Goal: Task Accomplishment & Management: Complete application form

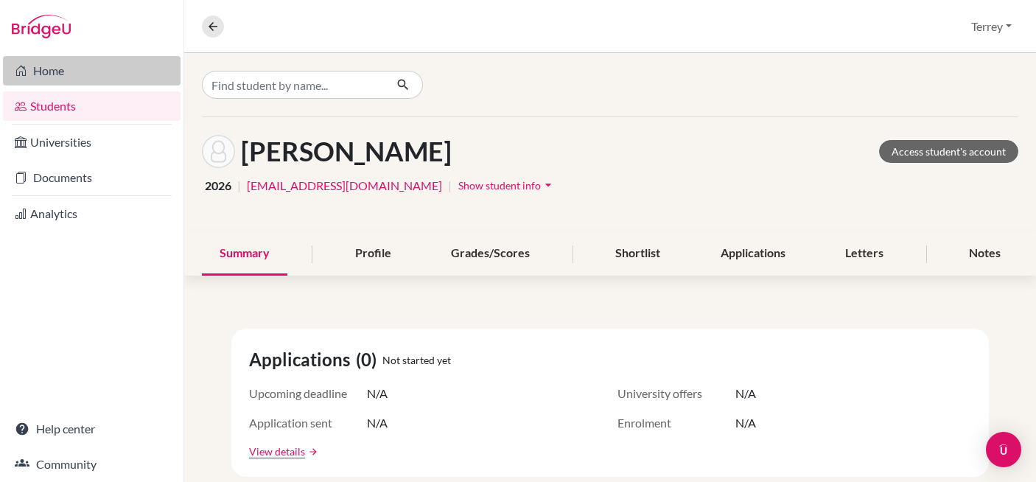
click at [46, 66] on link "Home" at bounding box center [92, 70] width 178 height 29
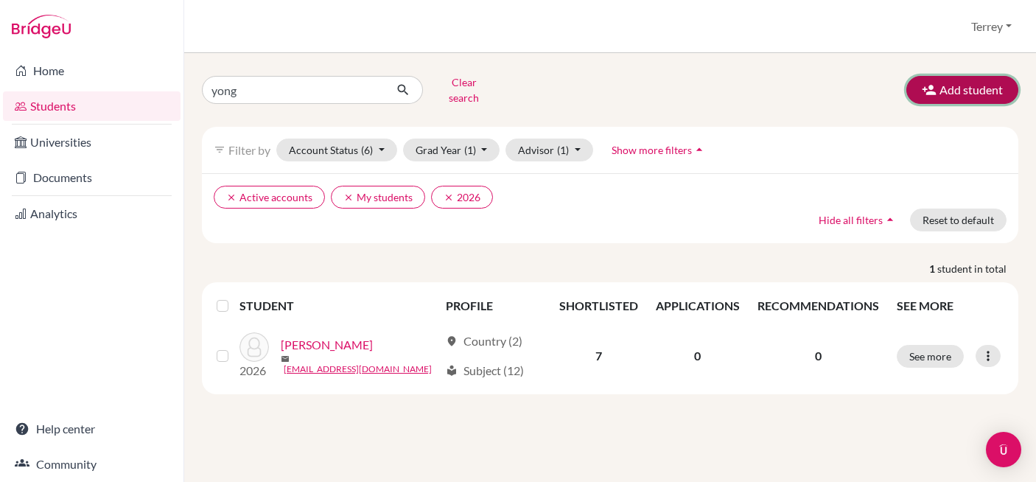
click at [966, 83] on button "Add student" at bounding box center [962, 90] width 112 height 28
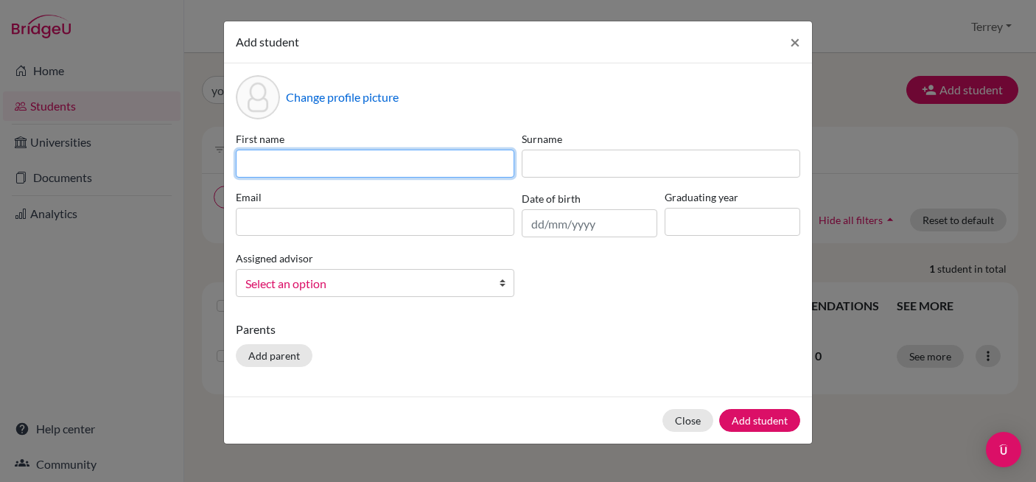
click at [421, 154] on input at bounding box center [375, 164] width 278 height 28
type input "Darshan"
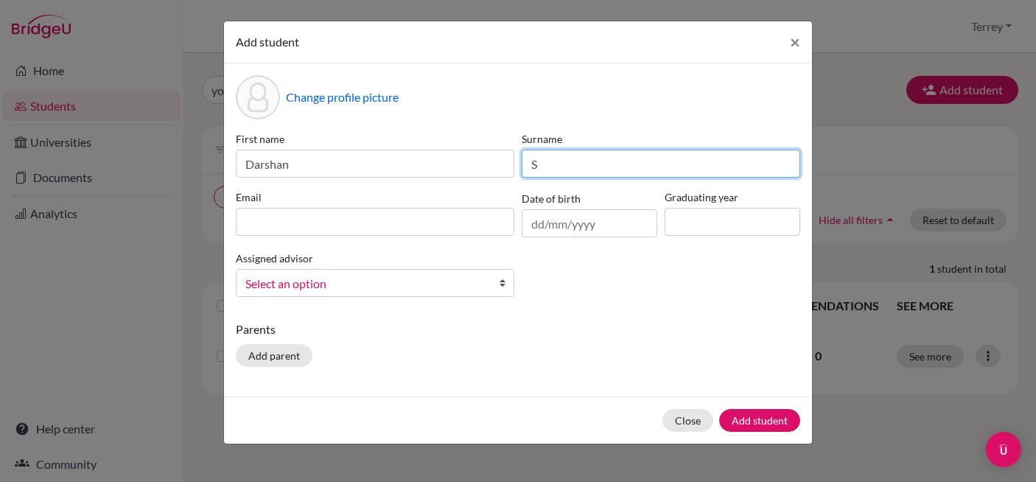
click at [558, 174] on input "S" at bounding box center [661, 164] width 278 height 28
click at [557, 163] on input "S" at bounding box center [661, 164] width 278 height 28
type input "[PERSON_NAME]"
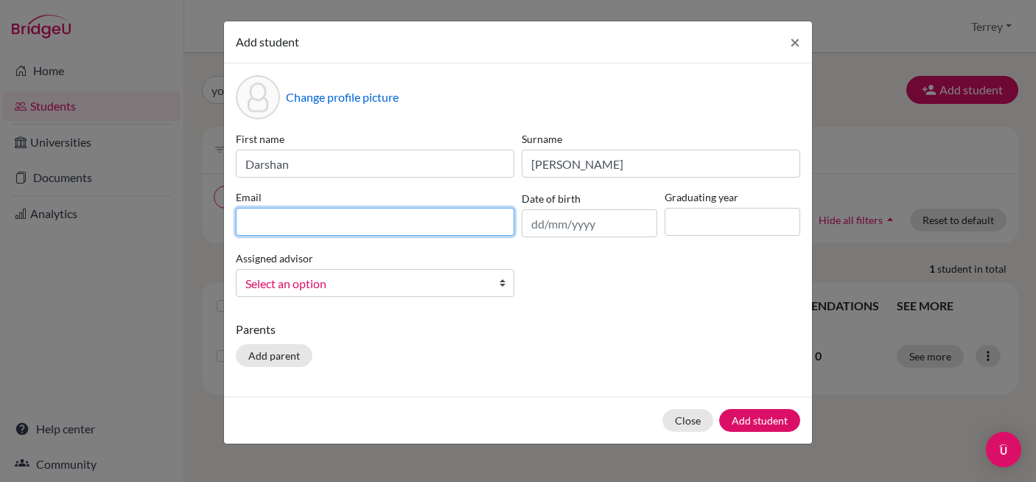
click at [395, 227] on input at bounding box center [375, 222] width 278 height 28
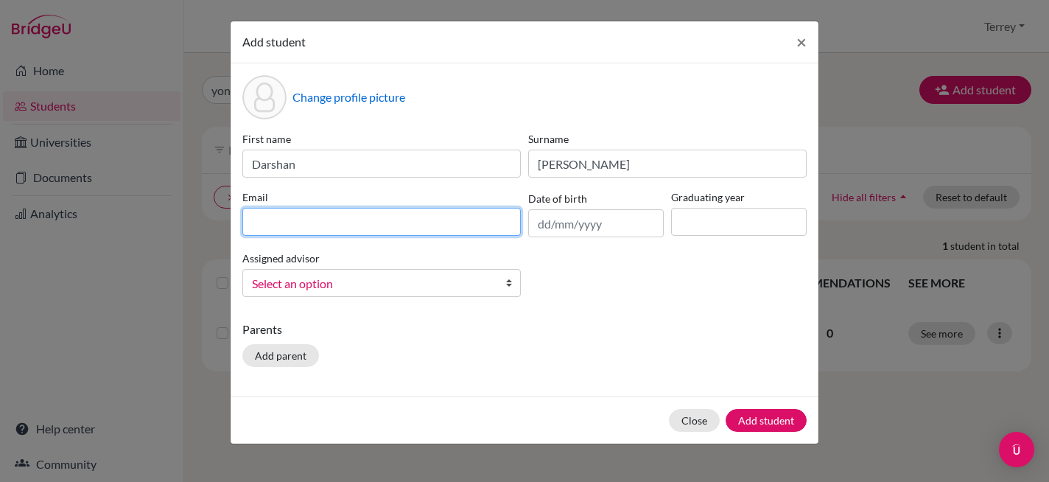
paste input "[EMAIL_ADDRESS][DOMAIN_NAME]"
type input "[EMAIL_ADDRESS][DOMAIN_NAME]"
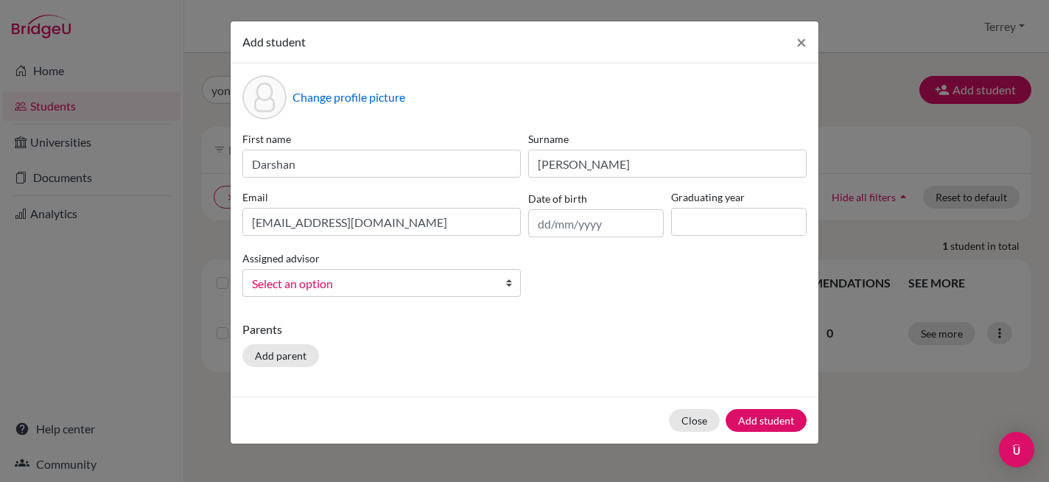
drag, startPoint x: 932, startPoint y: 429, endPoint x: 912, endPoint y: 346, distance: 85.6
click at [892, 443] on div "Add student × Change profile picture First name [PERSON_NAME] [PERSON_NAME] [EM…" at bounding box center [524, 241] width 1049 height 482
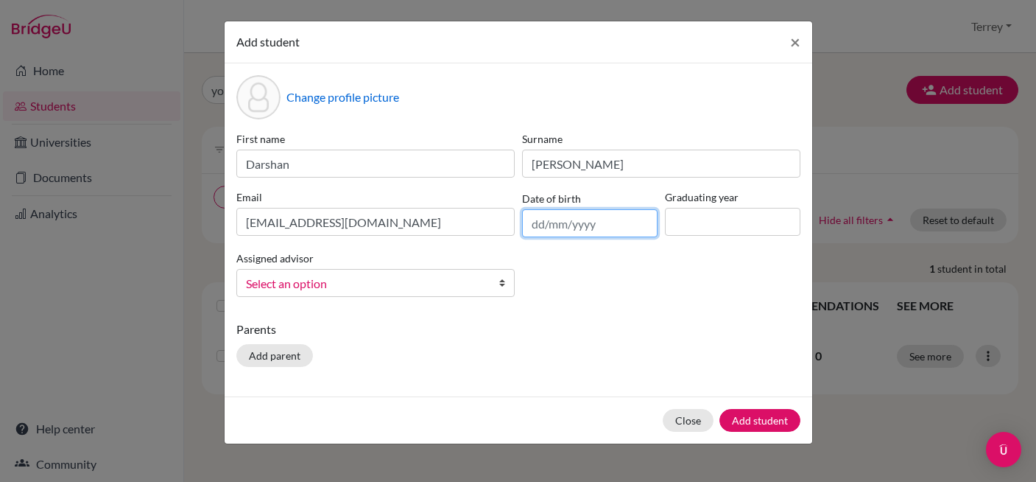
click at [601, 225] on input "text" at bounding box center [590, 223] width 136 height 28
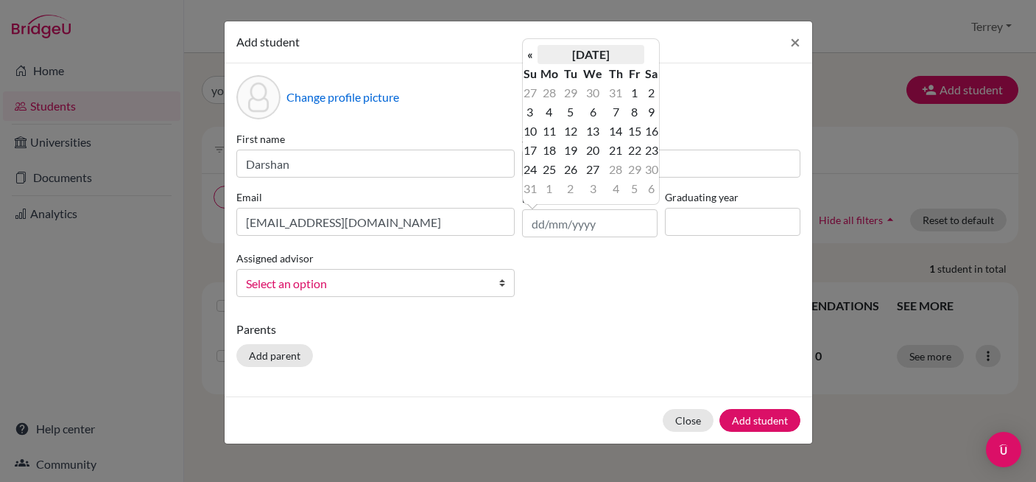
click at [561, 55] on th "[DATE]" at bounding box center [591, 54] width 107 height 19
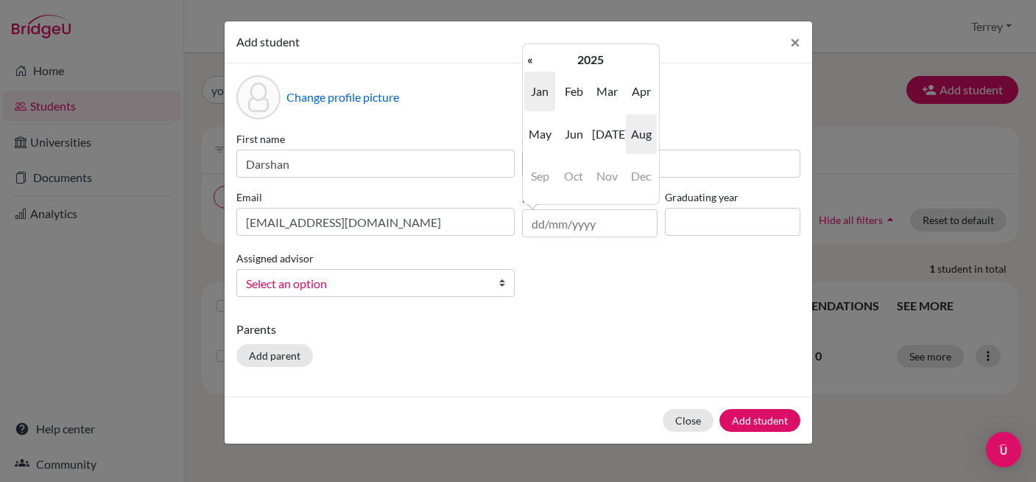
click at [545, 97] on span "Jan" at bounding box center [539, 91] width 31 height 40
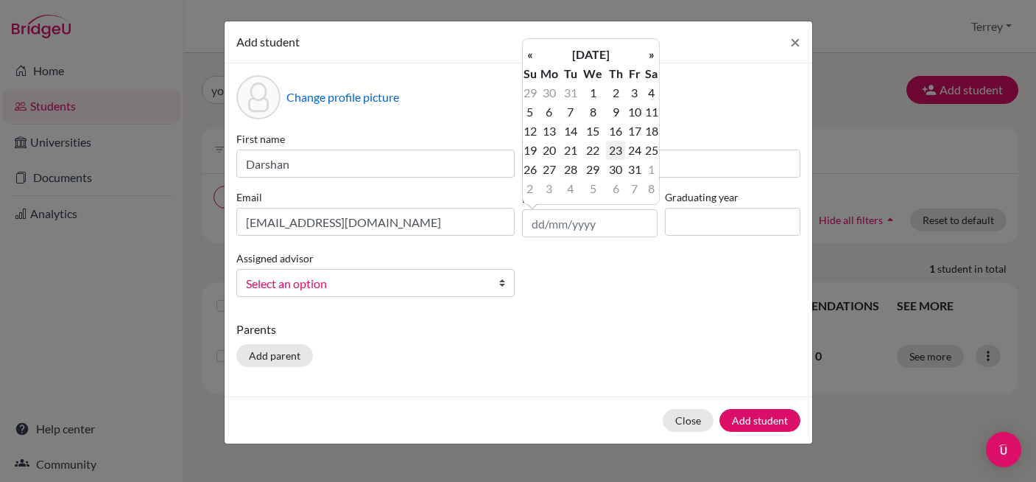
click at [617, 144] on td "23" at bounding box center [615, 150] width 19 height 19
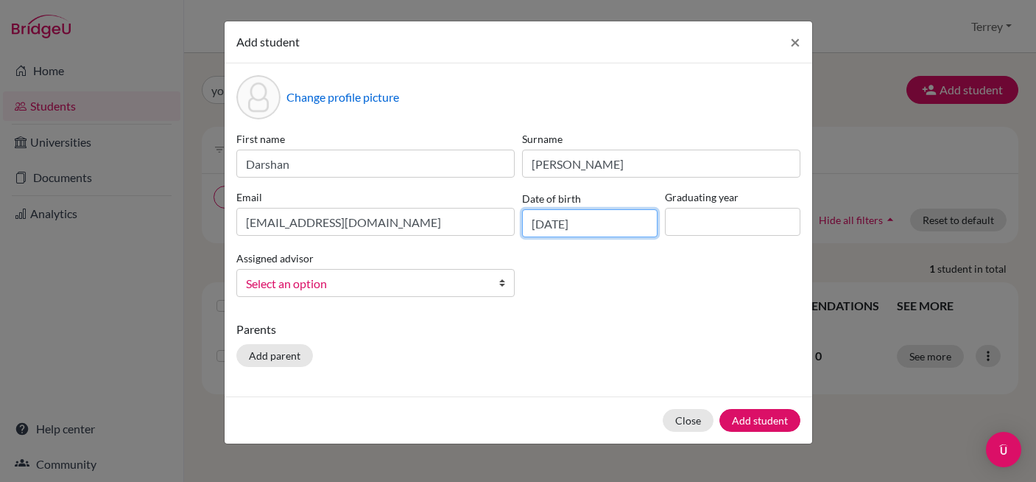
click at [617, 227] on input "[DATE]" at bounding box center [590, 223] width 136 height 28
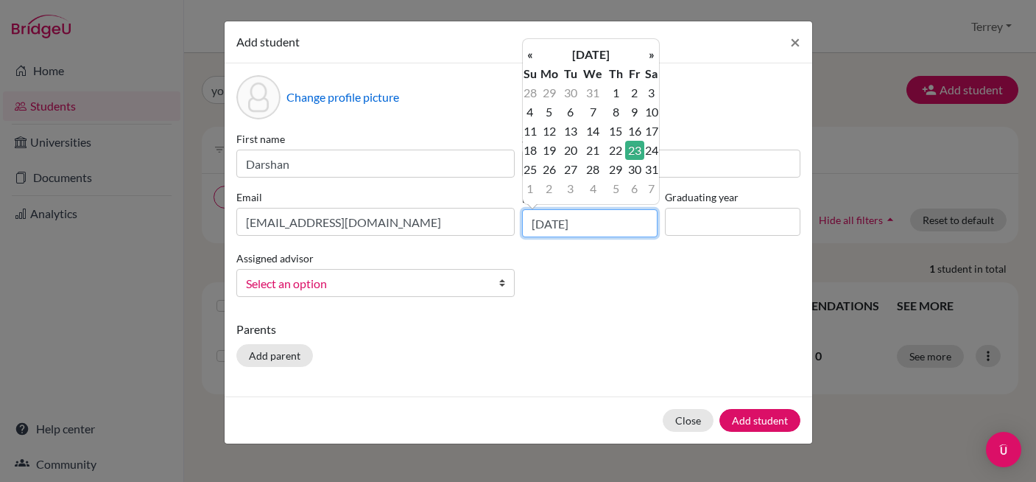
type input "[DATE]"
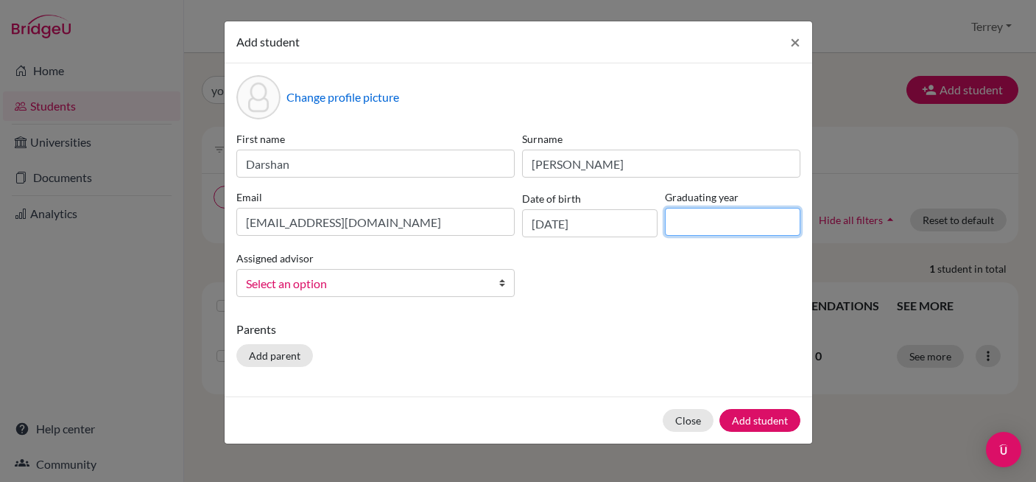
click at [718, 215] on input at bounding box center [733, 222] width 136 height 28
type input "2027"
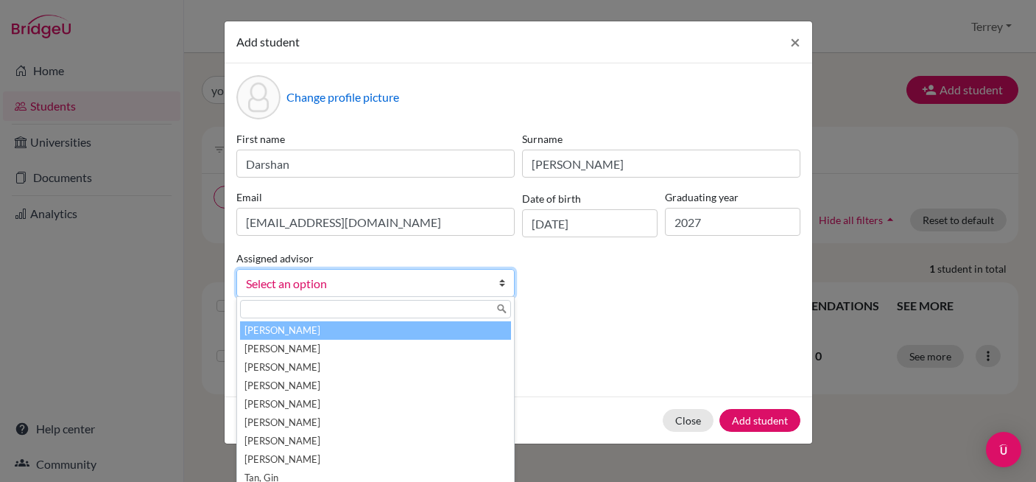
click at [455, 284] on span "Select an option" at bounding box center [366, 283] width 240 height 19
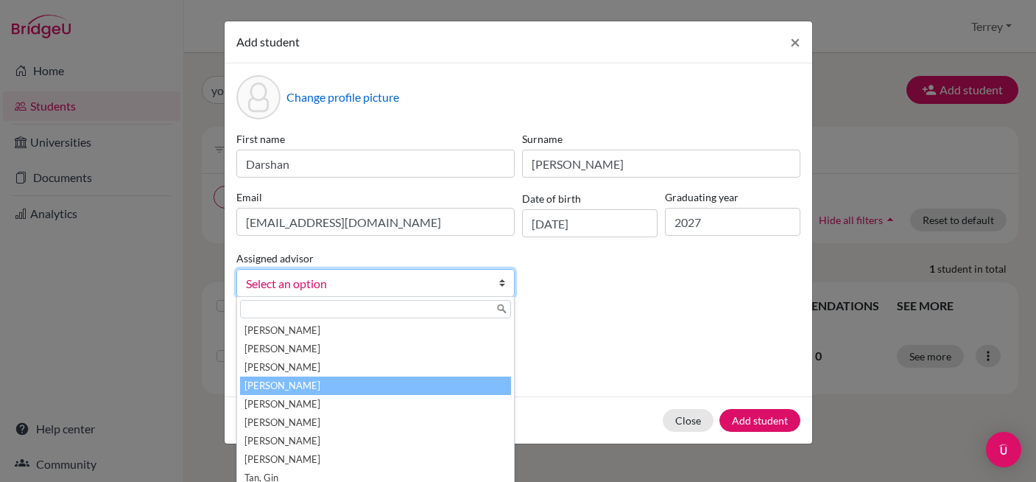
click at [365, 389] on li "[PERSON_NAME]" at bounding box center [375, 385] width 271 height 18
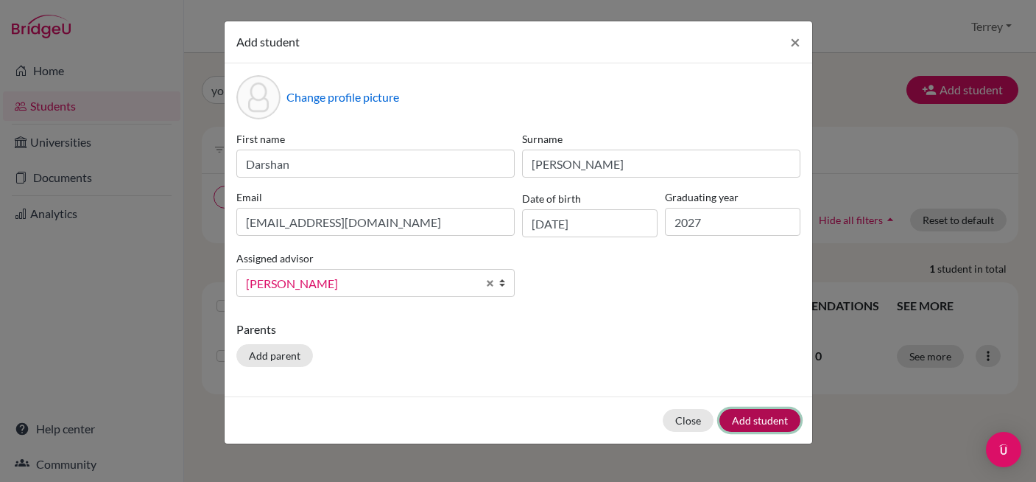
click at [759, 418] on button "Add student" at bounding box center [760, 420] width 81 height 23
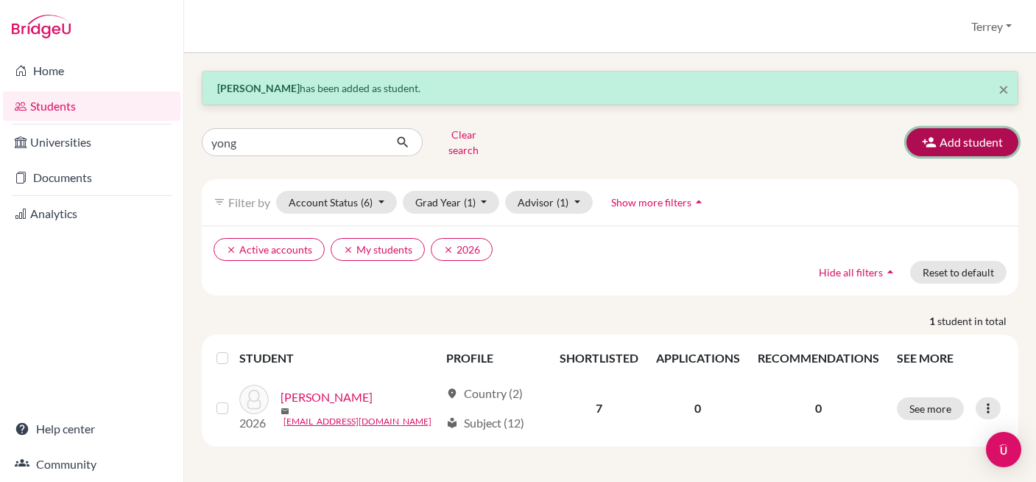
click at [942, 142] on button "Add student" at bounding box center [963, 142] width 112 height 28
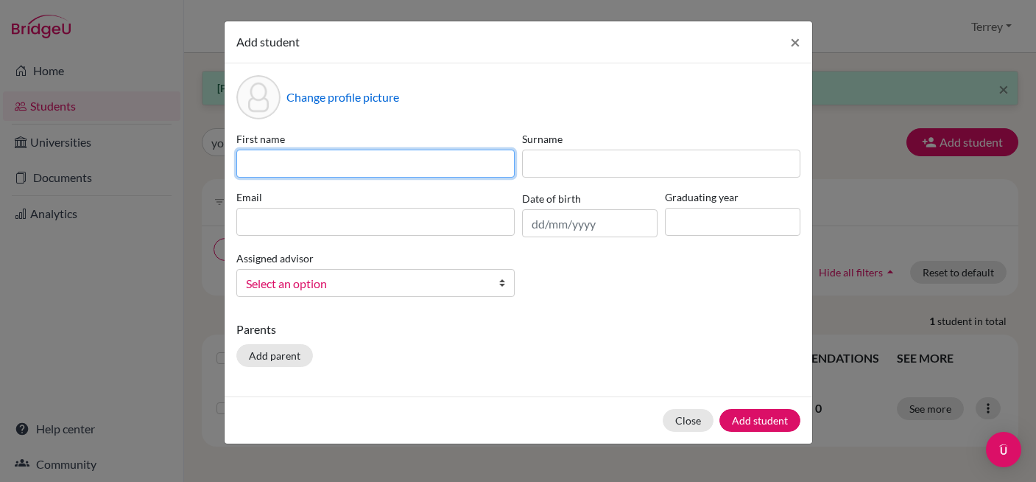
click at [331, 169] on input at bounding box center [375, 164] width 278 height 28
type input "[PERSON_NAME]"
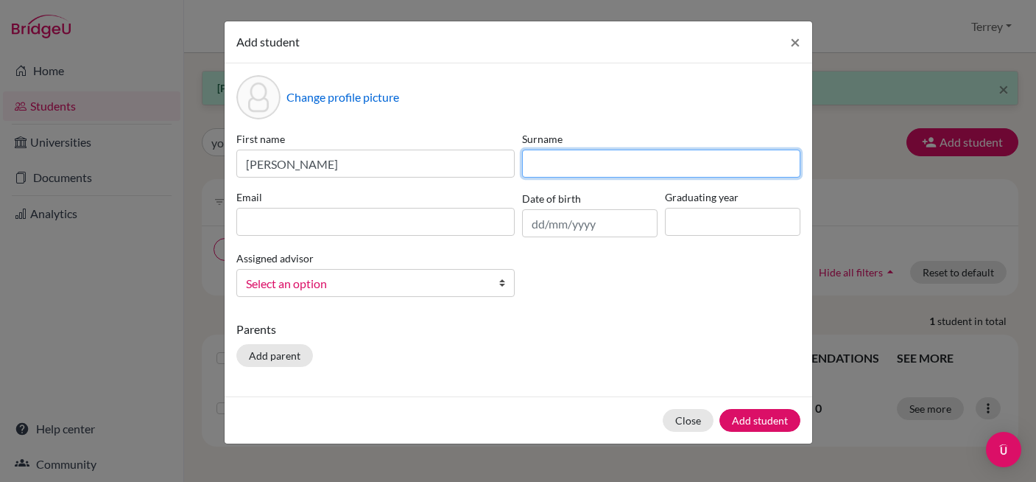
click at [544, 167] on input at bounding box center [661, 164] width 278 height 28
type input "[PERSON_NAME]"
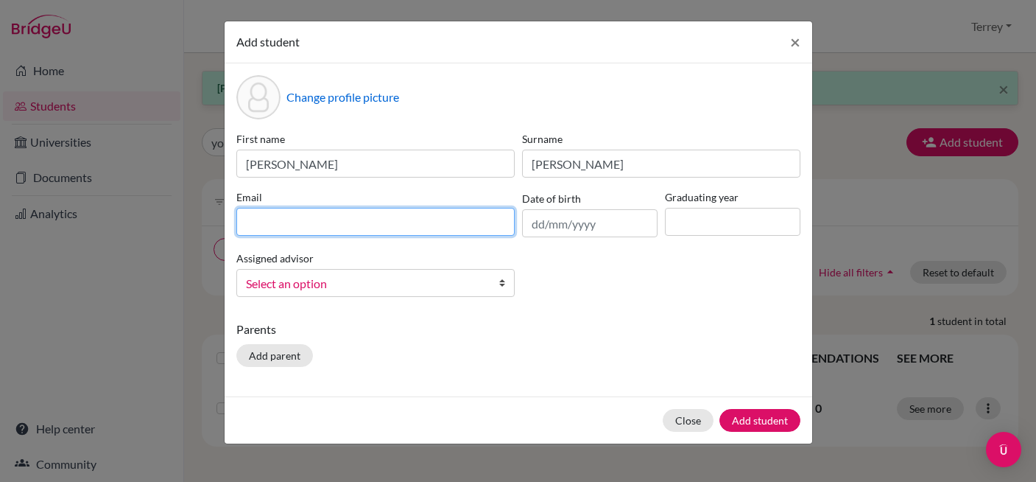
click at [335, 217] on input at bounding box center [375, 222] width 278 height 28
click at [376, 218] on input at bounding box center [375, 222] width 278 height 28
paste input "[EMAIL_ADDRESS][DOMAIN_NAME]"
type input "[EMAIL_ADDRESS][DOMAIN_NAME]"
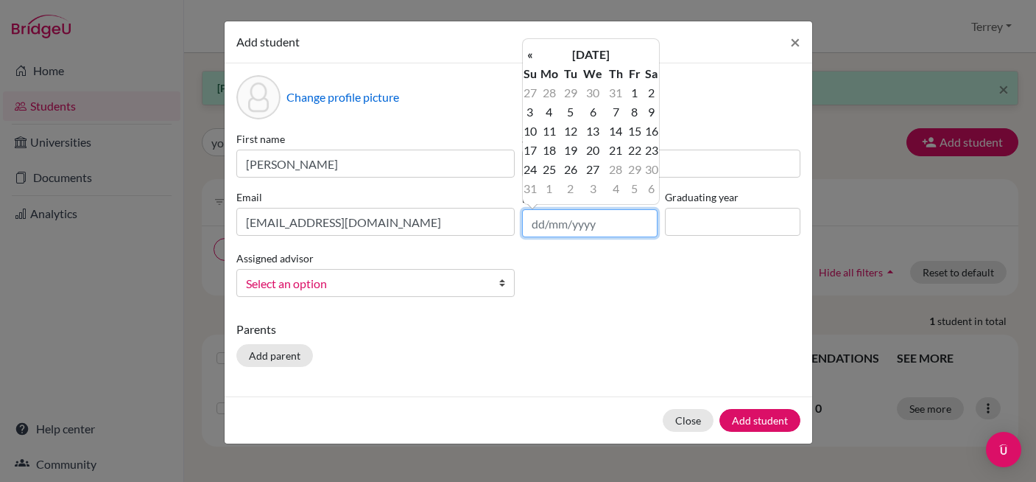
click at [595, 227] on input "text" at bounding box center [590, 223] width 136 height 28
click at [576, 57] on th "[DATE]" at bounding box center [591, 54] width 107 height 19
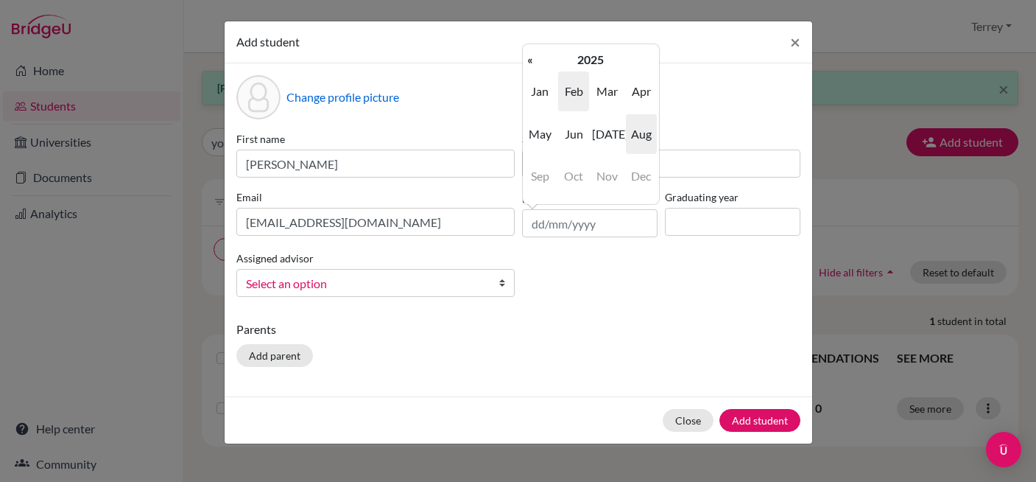
click at [572, 99] on span "Feb" at bounding box center [573, 91] width 31 height 40
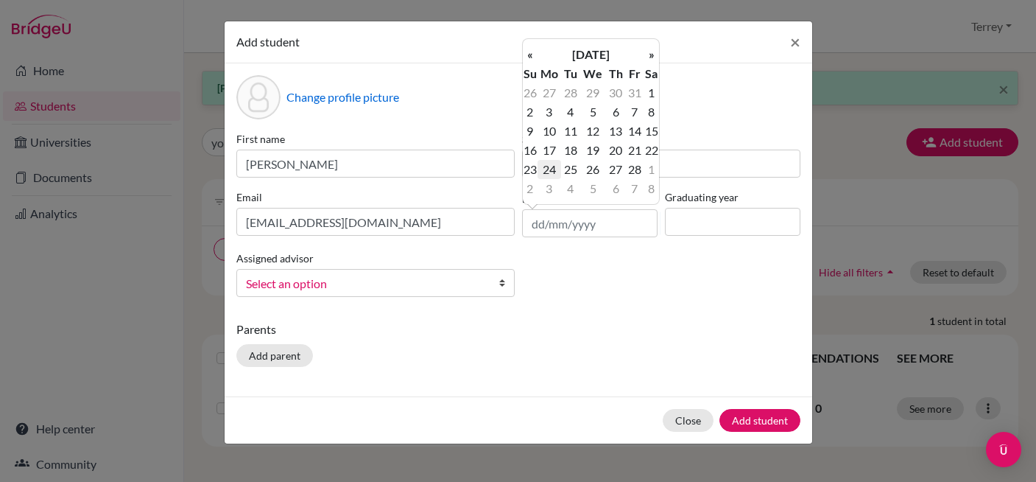
click at [538, 171] on td "24" at bounding box center [550, 169] width 24 height 19
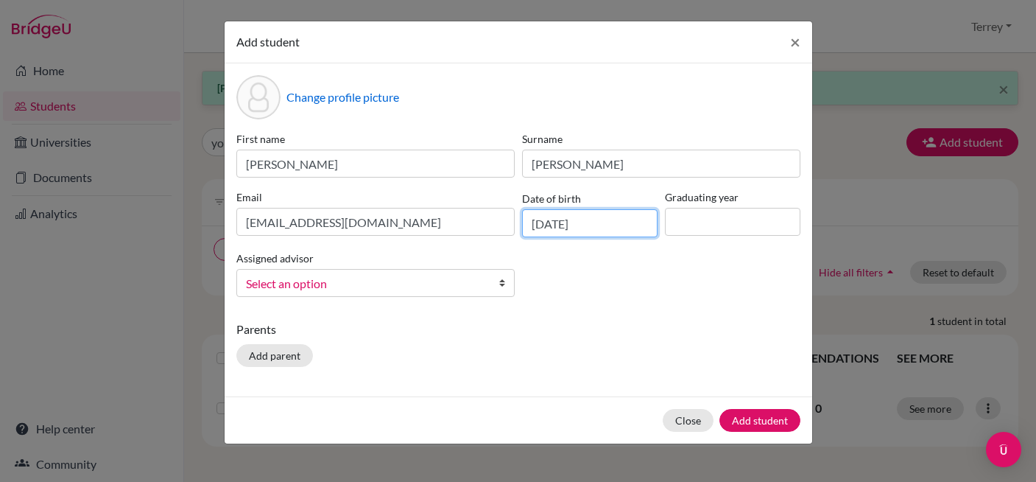
click at [605, 218] on input "[DATE]" at bounding box center [590, 223] width 136 height 28
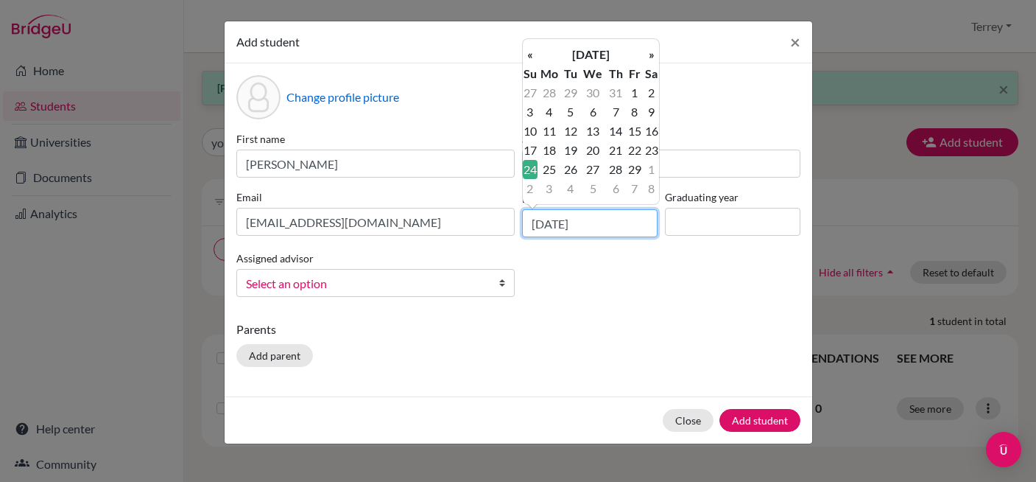
type input "[DATE]"
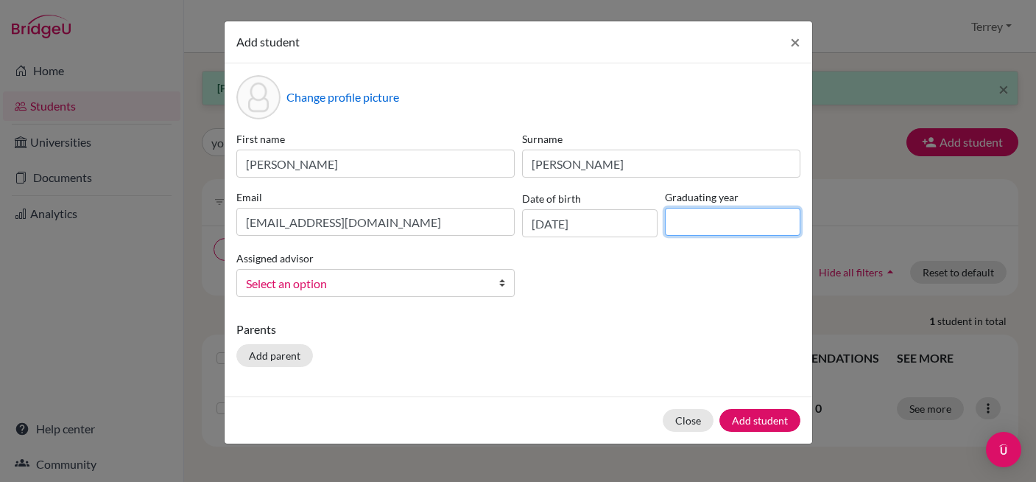
click at [731, 231] on input at bounding box center [733, 222] width 136 height 28
type input "2027"
click at [476, 285] on span "Select an option" at bounding box center [366, 283] width 240 height 19
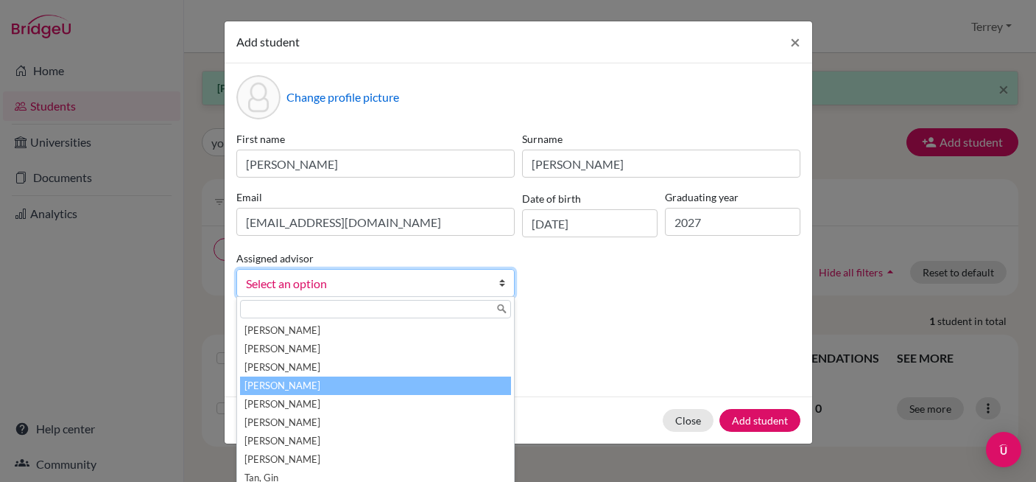
click at [393, 392] on li "[PERSON_NAME]" at bounding box center [375, 385] width 271 height 18
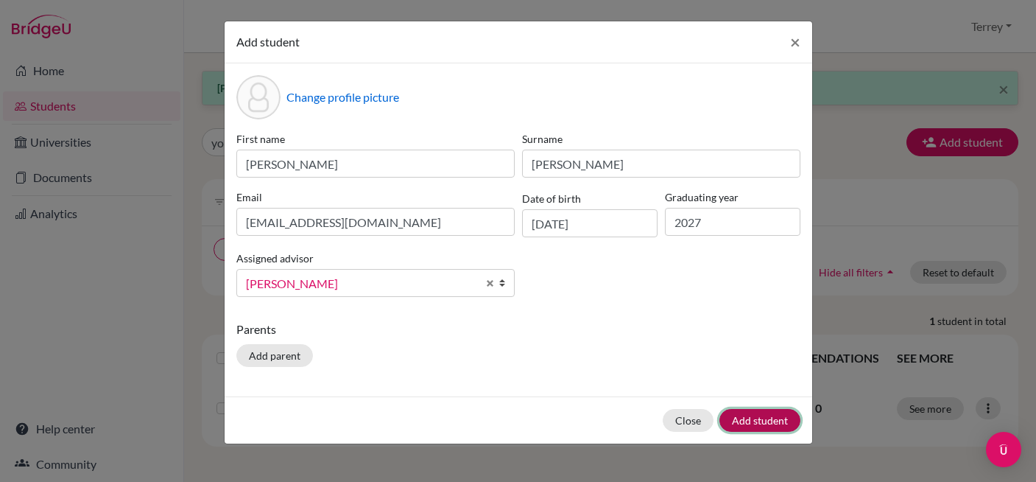
click at [750, 422] on button "Add student" at bounding box center [760, 420] width 81 height 23
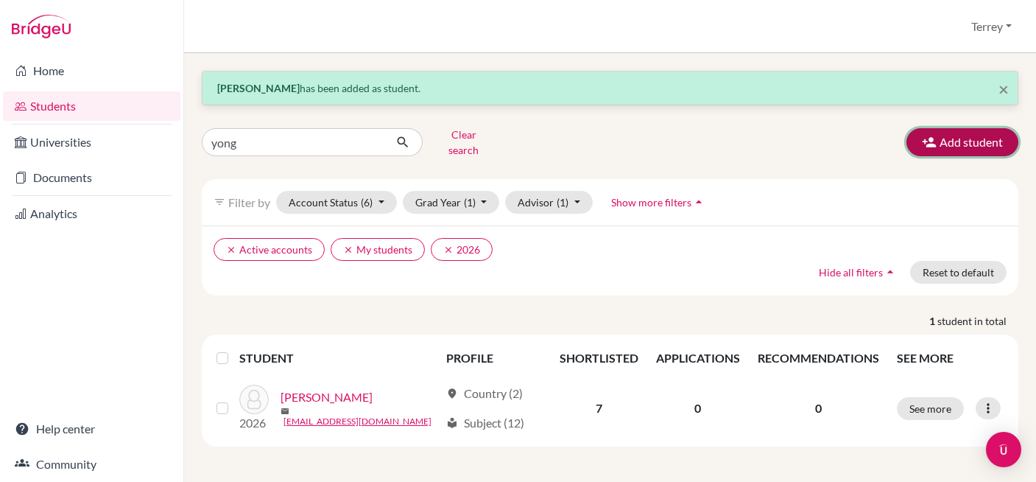
click at [969, 141] on button "Add student" at bounding box center [963, 142] width 112 height 28
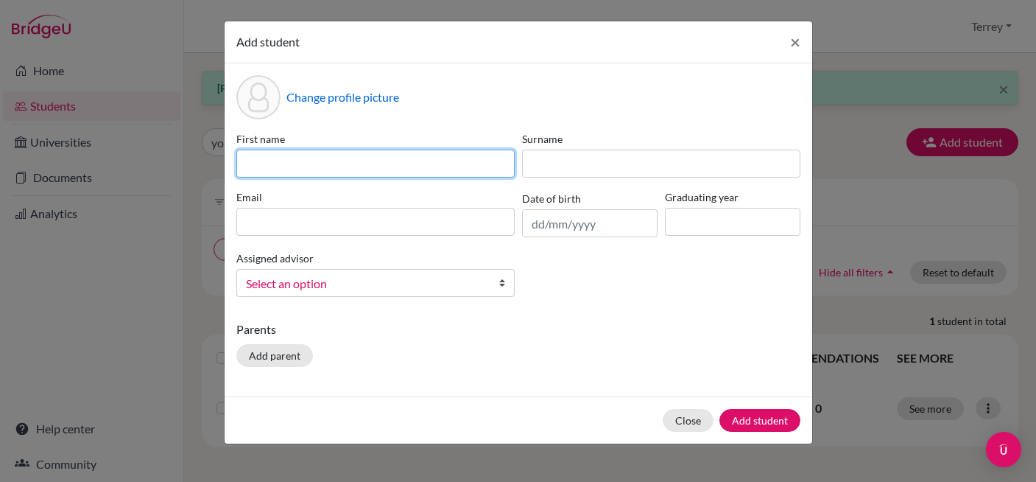
click at [382, 169] on input at bounding box center [375, 164] width 278 height 28
type input "Dohyen"
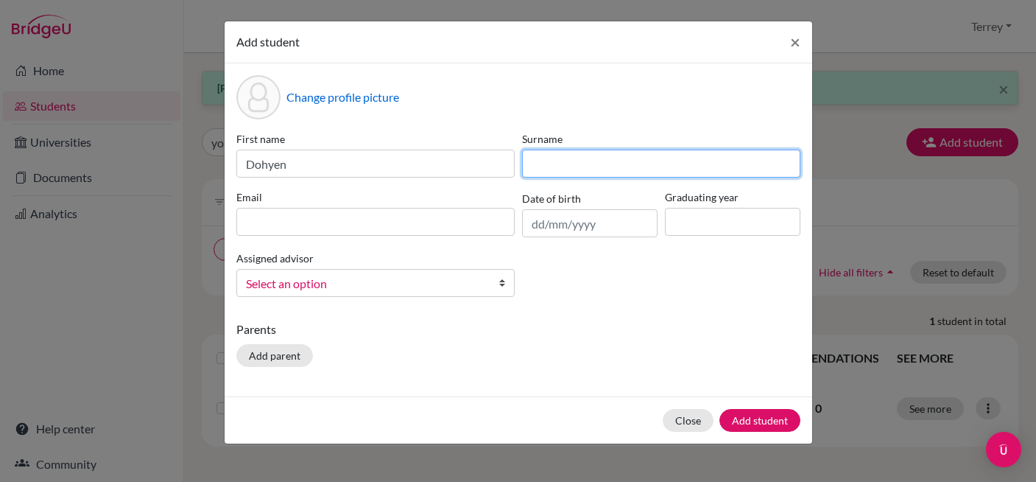
click at [573, 164] on input at bounding box center [661, 164] width 278 height 28
type input "H"
type input "[PERSON_NAME]"
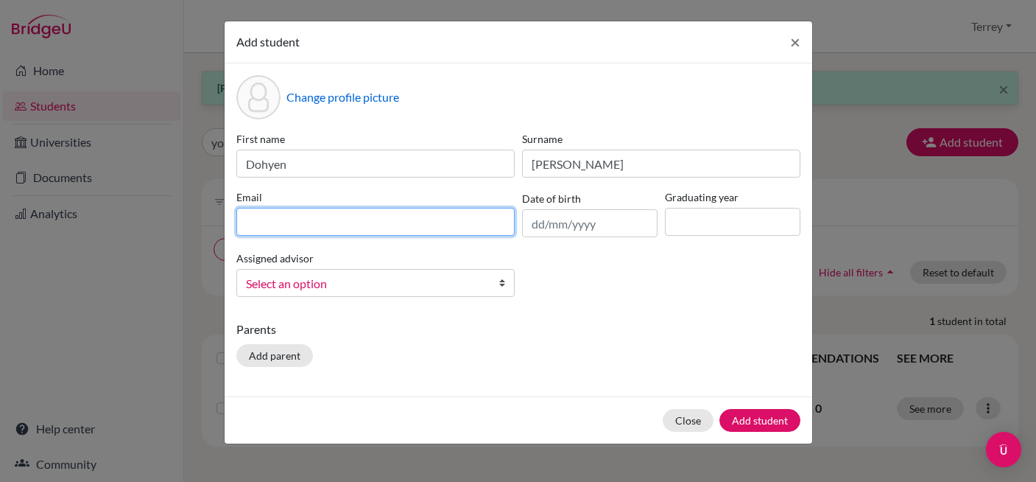
click at [343, 222] on input at bounding box center [375, 222] width 278 height 28
paste input "[EMAIL_ADDRESS][DOMAIN_NAME]"
type input "[EMAIL_ADDRESS][DOMAIN_NAME]"
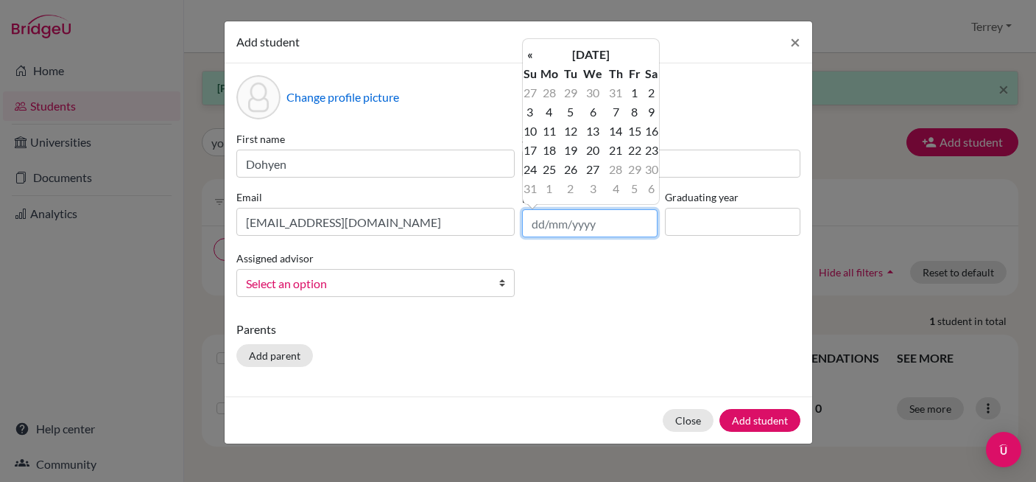
click at [623, 218] on input "text" at bounding box center [590, 223] width 136 height 28
click at [589, 57] on th "[DATE]" at bounding box center [591, 54] width 107 height 19
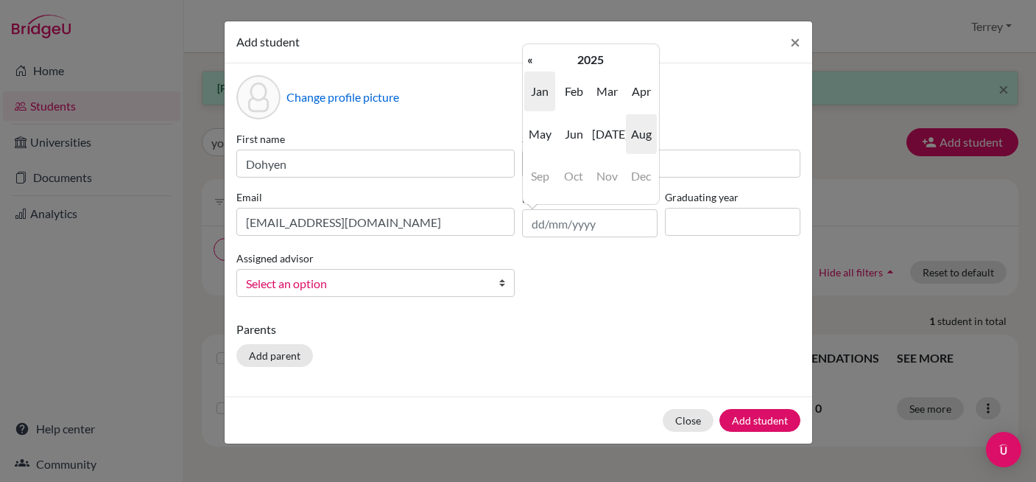
click at [546, 91] on span "Jan" at bounding box center [539, 91] width 31 height 40
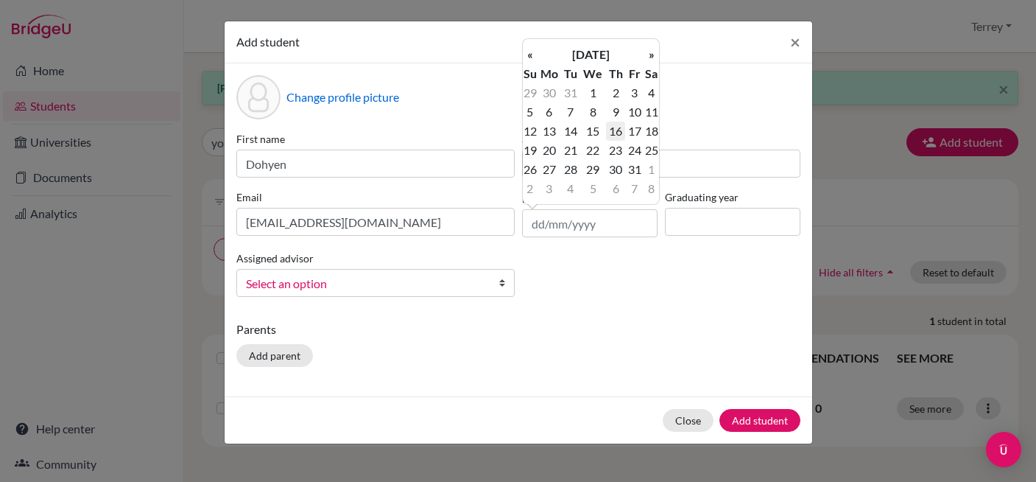
click at [611, 133] on td "16" at bounding box center [615, 131] width 19 height 19
click at [603, 214] on input "[DATE]" at bounding box center [590, 223] width 136 height 28
click at [604, 221] on input "[DATE]" at bounding box center [590, 223] width 136 height 28
type input "[DATE]"
click at [720, 233] on input at bounding box center [733, 222] width 136 height 28
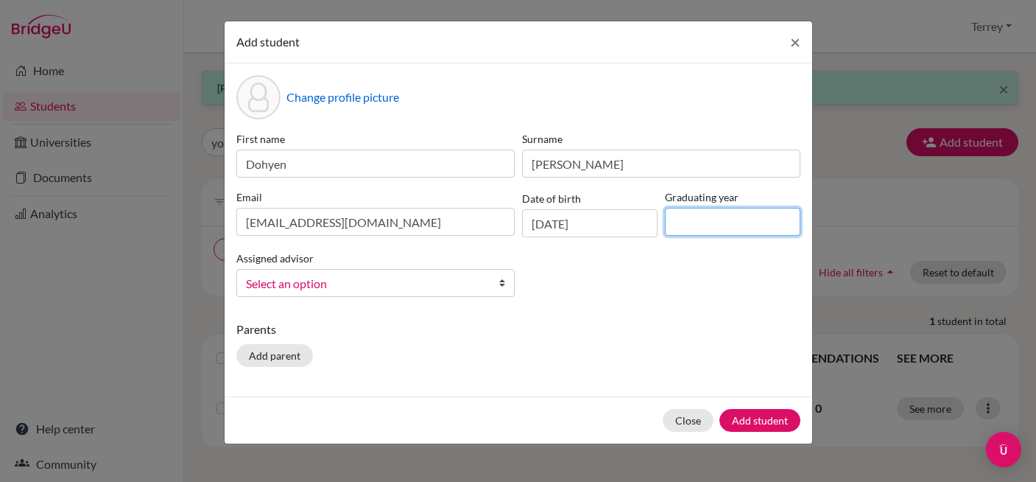
type input "2027"
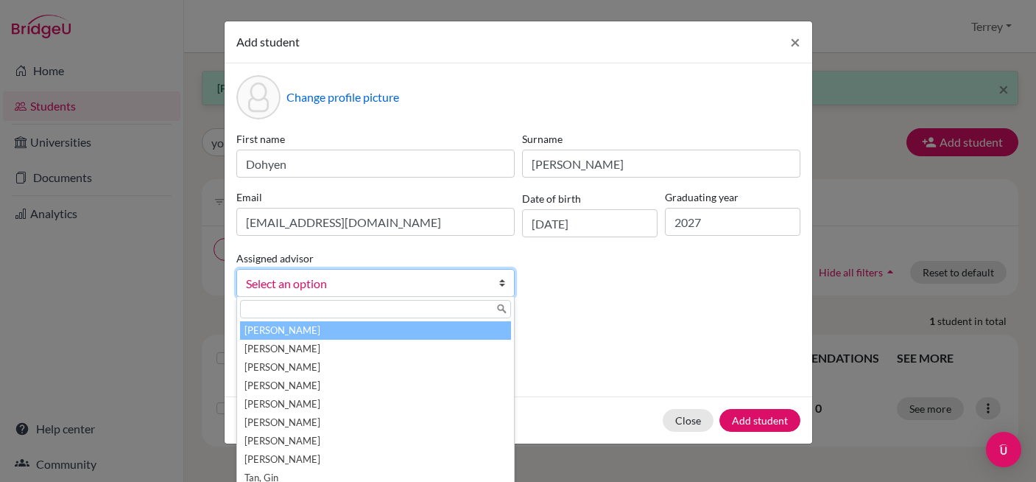
click at [478, 285] on span "Select an option" at bounding box center [366, 283] width 240 height 19
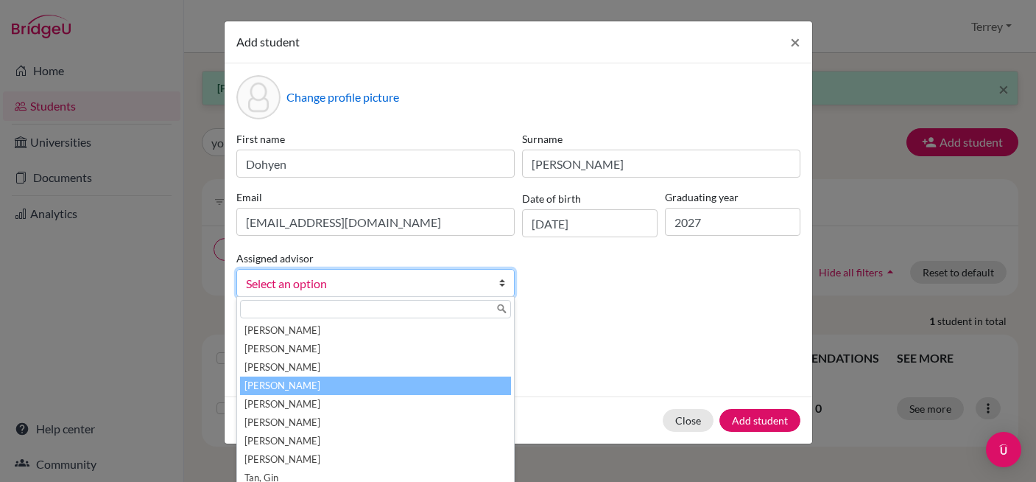
click at [393, 390] on li "[PERSON_NAME]" at bounding box center [375, 385] width 271 height 18
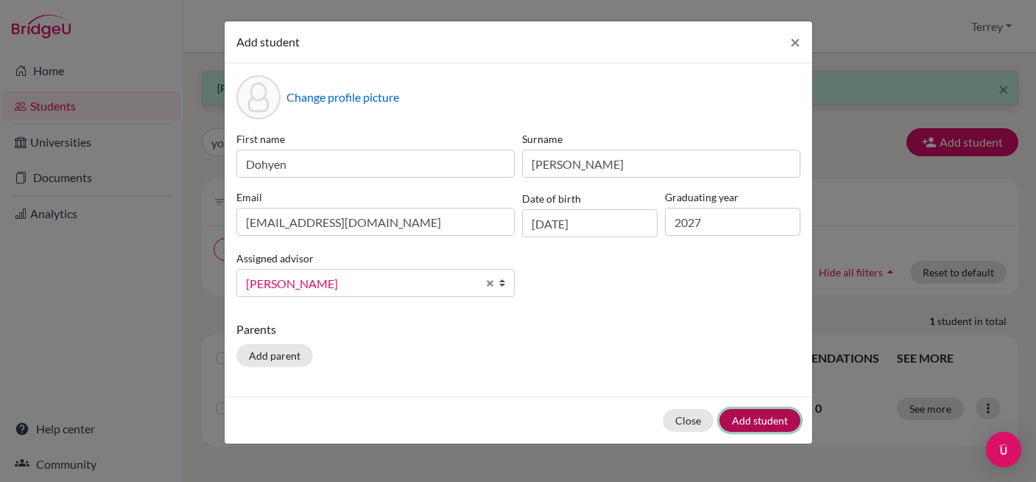
click at [741, 422] on button "Add student" at bounding box center [760, 420] width 81 height 23
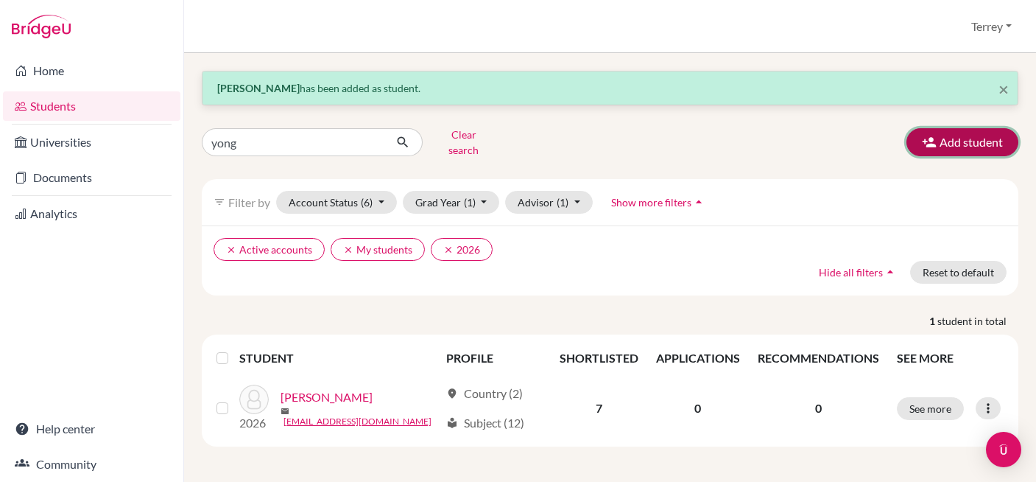
click at [972, 138] on button "Add student" at bounding box center [963, 142] width 112 height 28
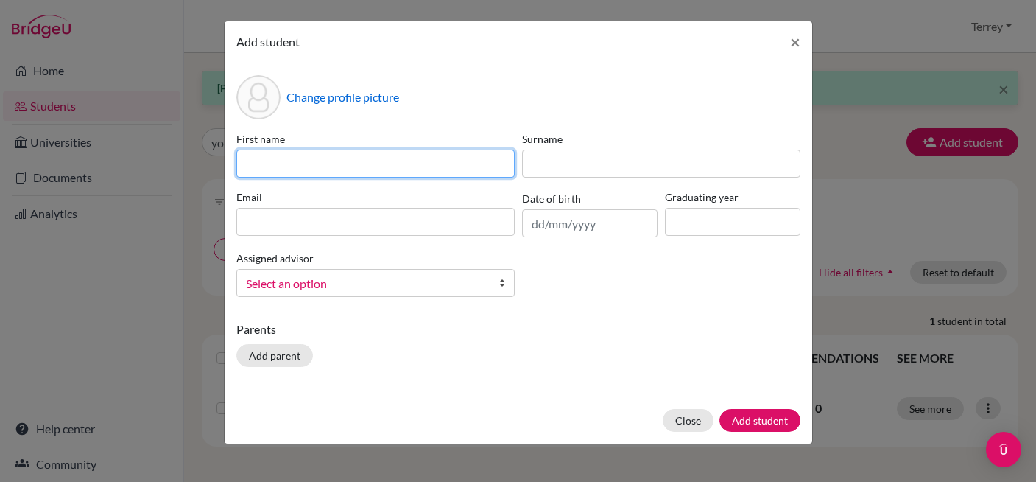
click at [412, 161] on input at bounding box center [375, 164] width 278 height 28
click at [348, 167] on input "[PERSON_NAME]" at bounding box center [375, 164] width 278 height 28
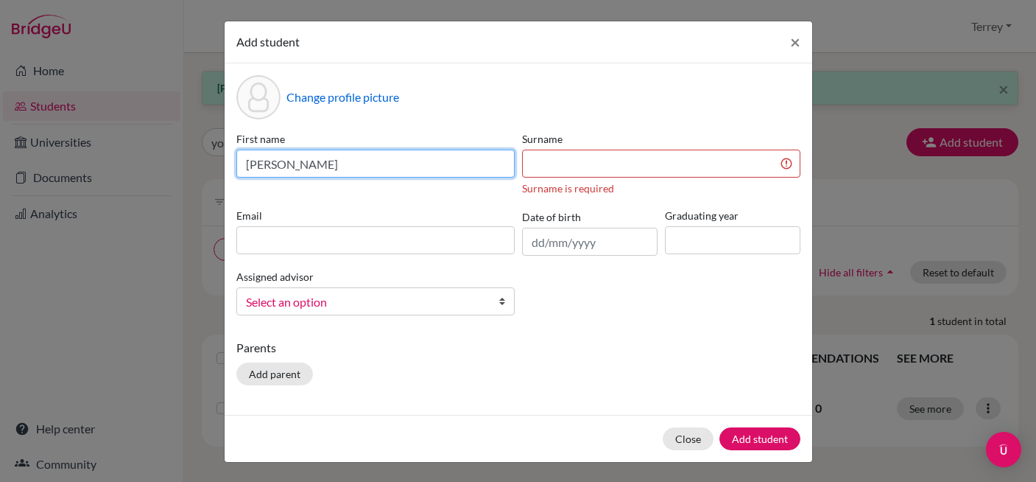
type input "[PERSON_NAME]"
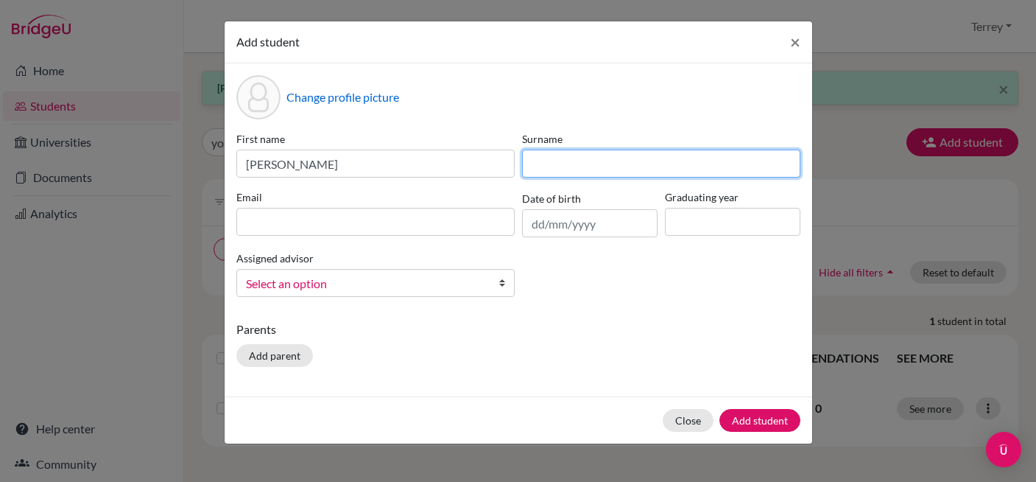
click at [545, 164] on input at bounding box center [661, 164] width 278 height 28
type input "Azman"
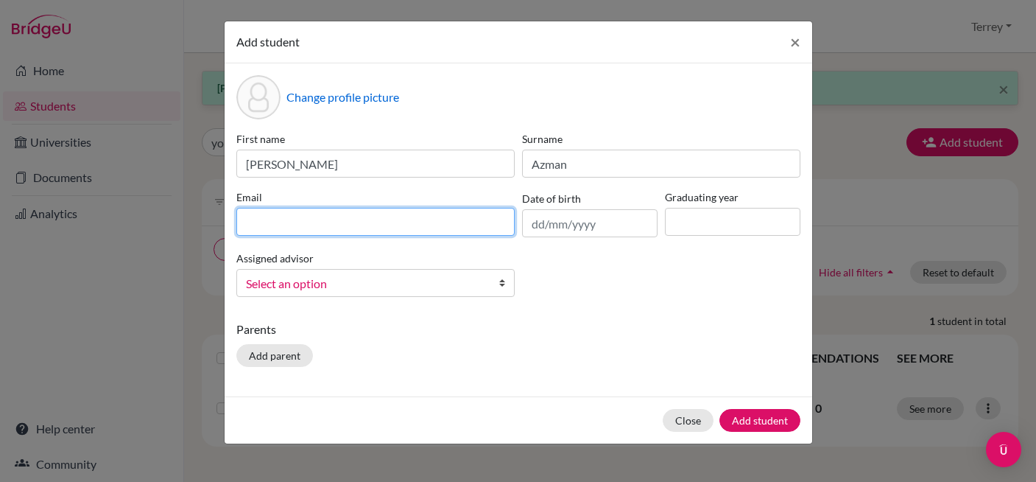
click at [407, 228] on input at bounding box center [375, 222] width 278 height 28
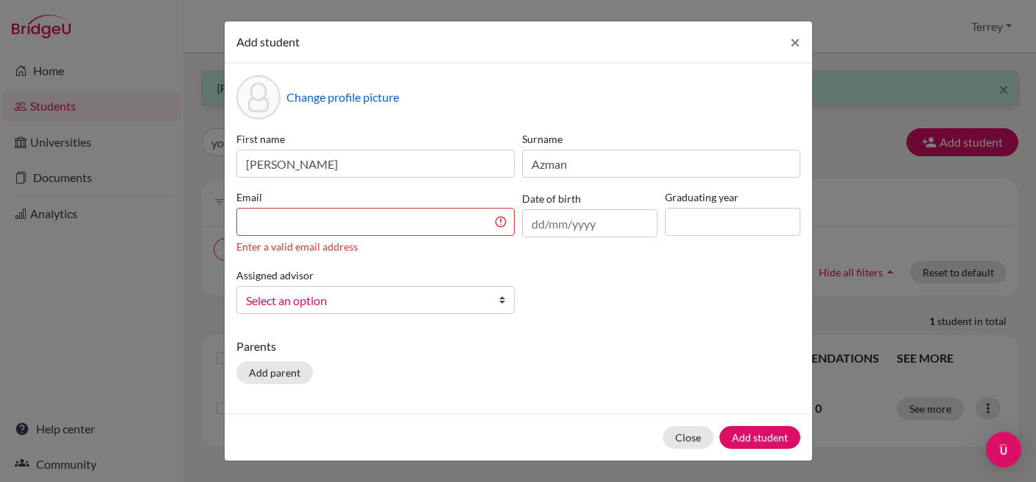
click at [1031, 52] on div "Add student × Change profile picture First name [PERSON_NAME] Surname [PERSON_N…" at bounding box center [518, 241] width 1036 height 482
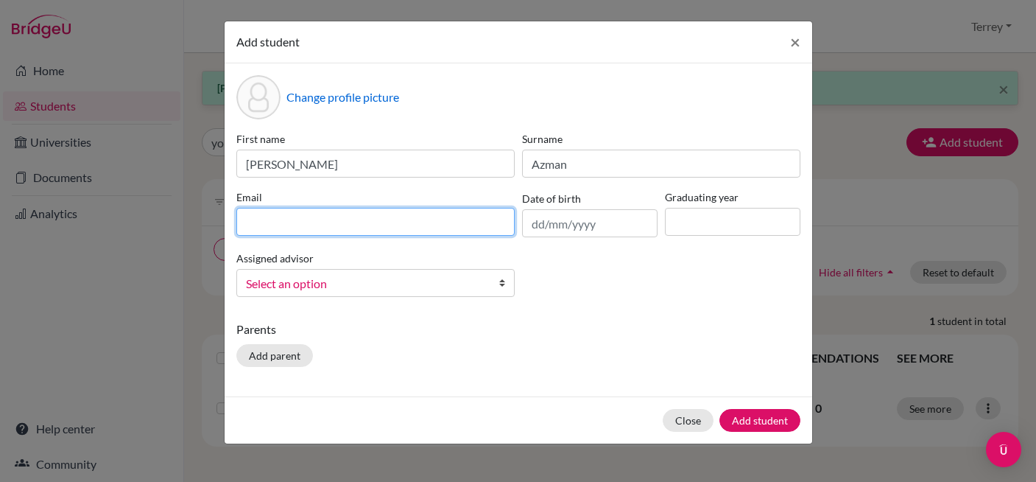
click at [396, 226] on input at bounding box center [375, 222] width 278 height 28
paste input "[EMAIL_ADDRESS][DOMAIN_NAME]"
type input "[EMAIL_ADDRESS][DOMAIN_NAME]"
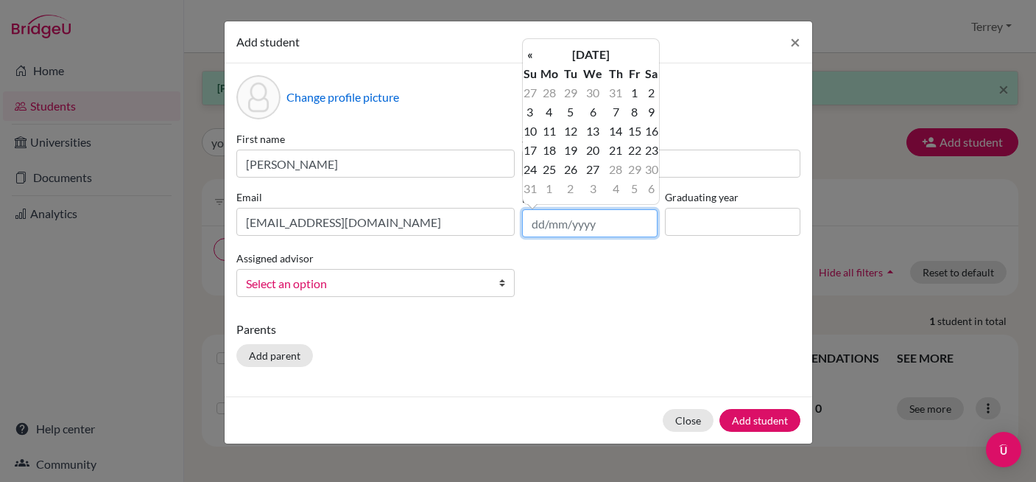
click at [629, 222] on input "text" at bounding box center [590, 223] width 136 height 28
click at [586, 50] on th "[DATE]" at bounding box center [591, 54] width 107 height 19
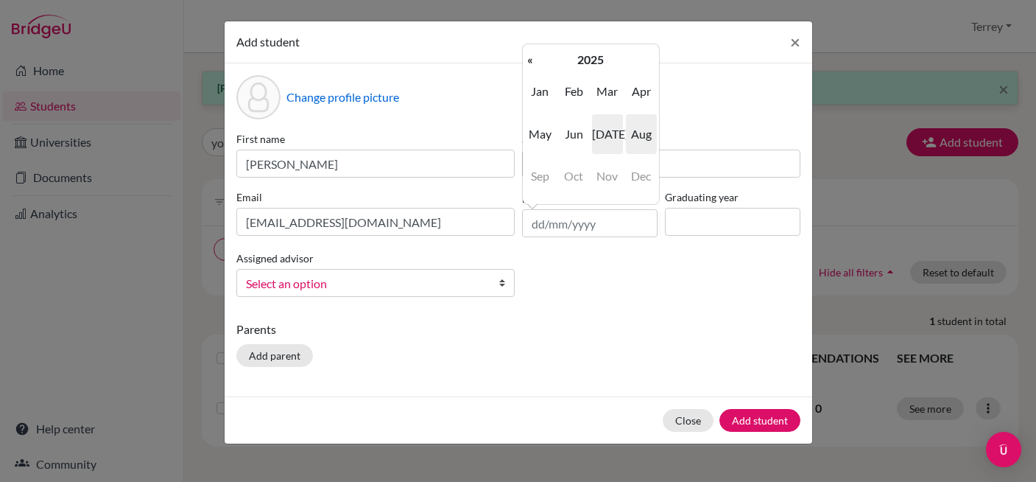
click at [604, 136] on span "[DATE]" at bounding box center [607, 134] width 31 height 40
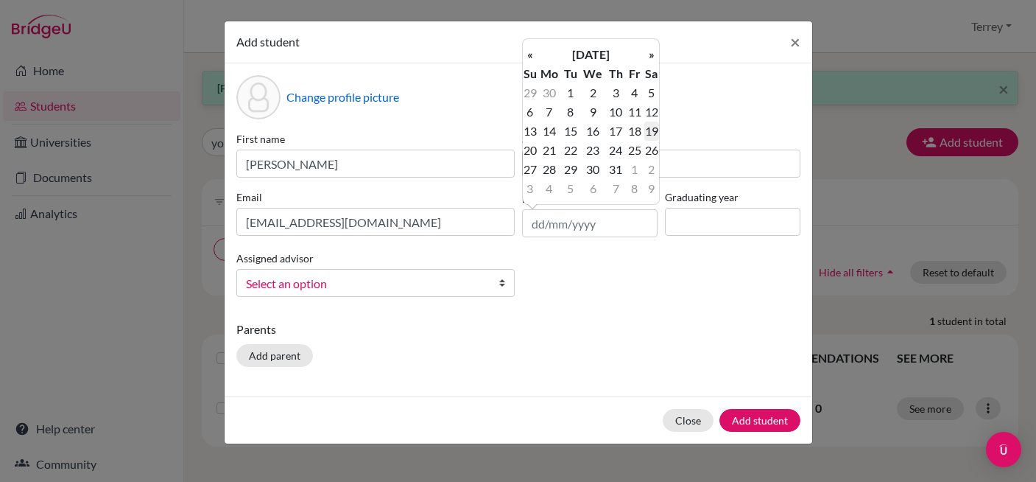
click at [651, 135] on td "19" at bounding box center [652, 131] width 15 height 19
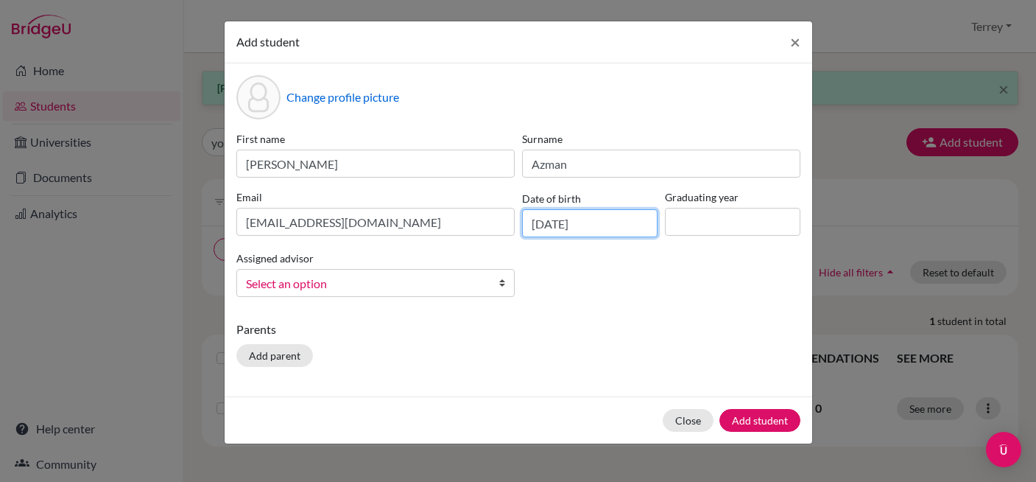
click at [597, 220] on input "[DATE]" at bounding box center [590, 223] width 136 height 28
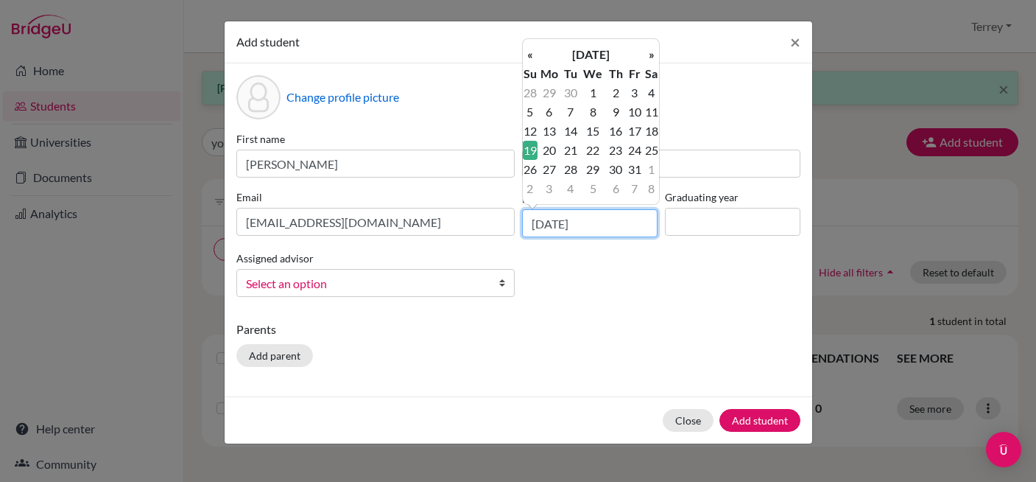
type input "[DATE]"
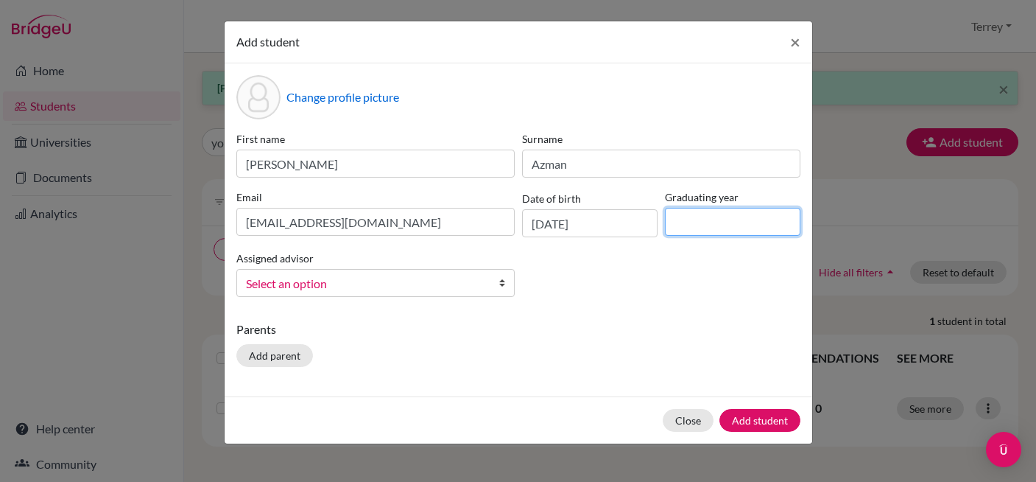
click at [743, 228] on input at bounding box center [733, 222] width 136 height 28
type input "2027"
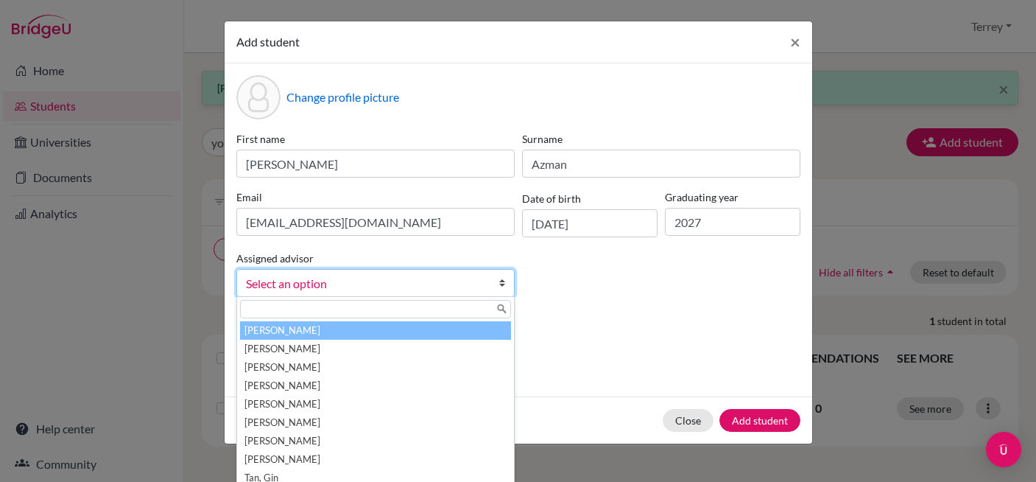
click at [506, 289] on b at bounding box center [506, 283] width 15 height 27
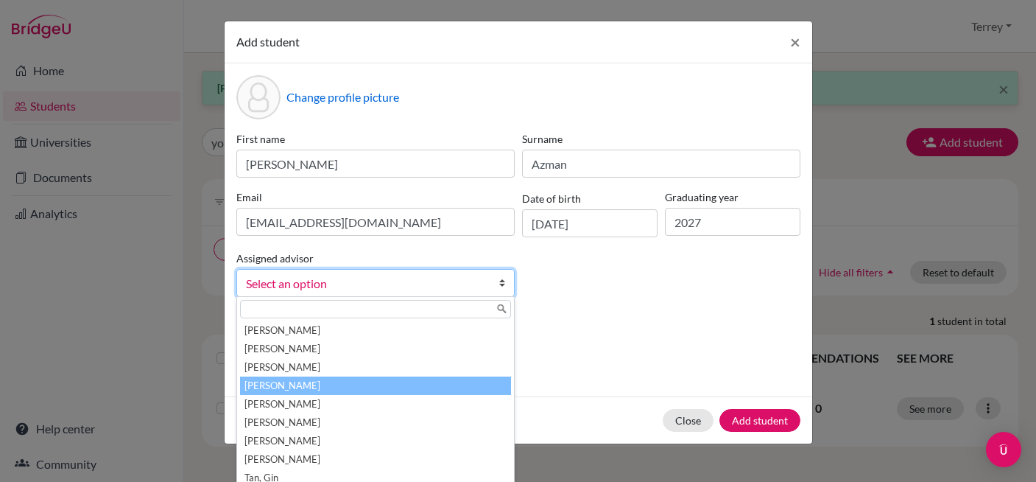
click at [421, 385] on li "[PERSON_NAME]" at bounding box center [375, 385] width 271 height 18
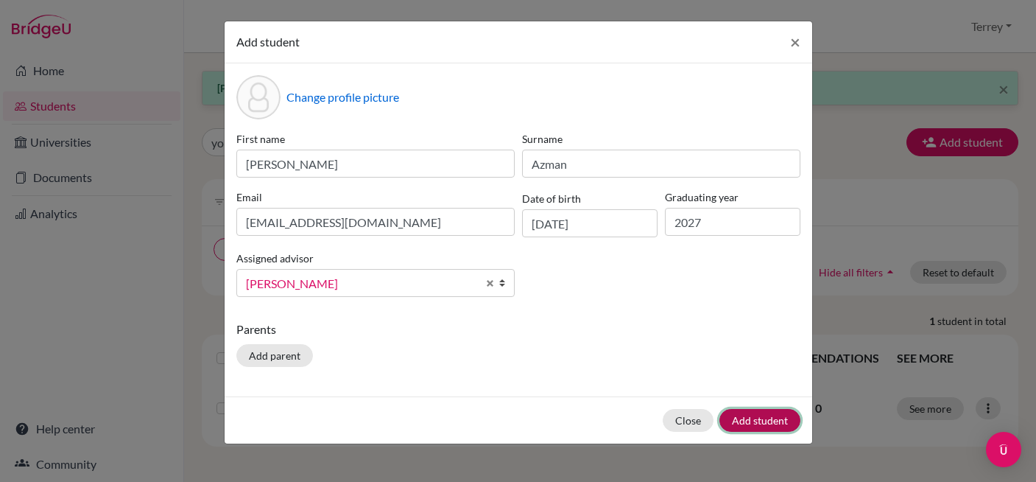
click at [773, 415] on button "Add student" at bounding box center [760, 420] width 81 height 23
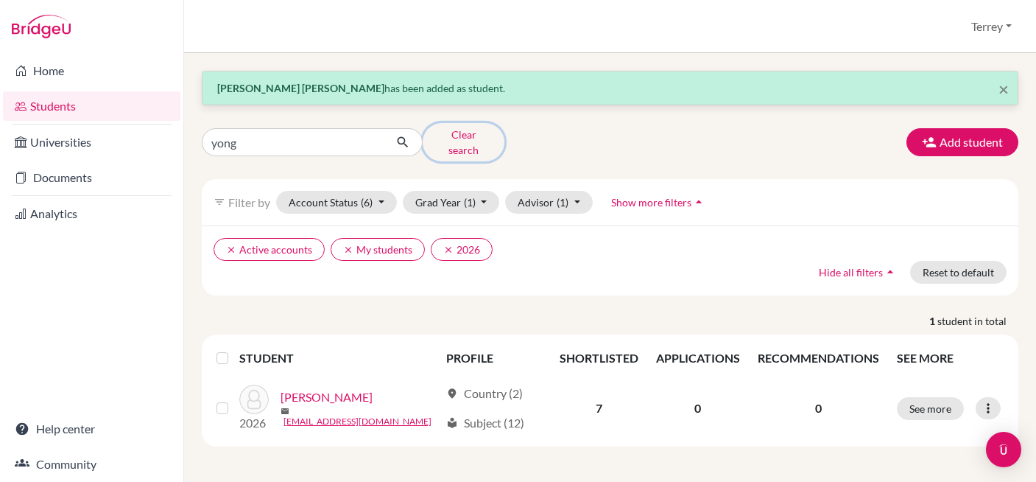
click at [461, 139] on button "Clear search" at bounding box center [464, 142] width 82 height 38
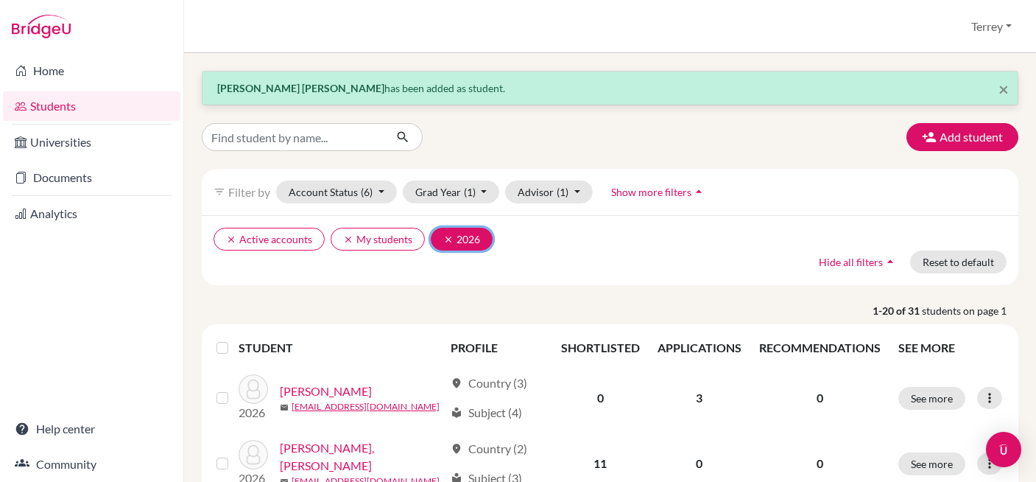
click at [446, 242] on icon "clear" at bounding box center [448, 239] width 10 height 10
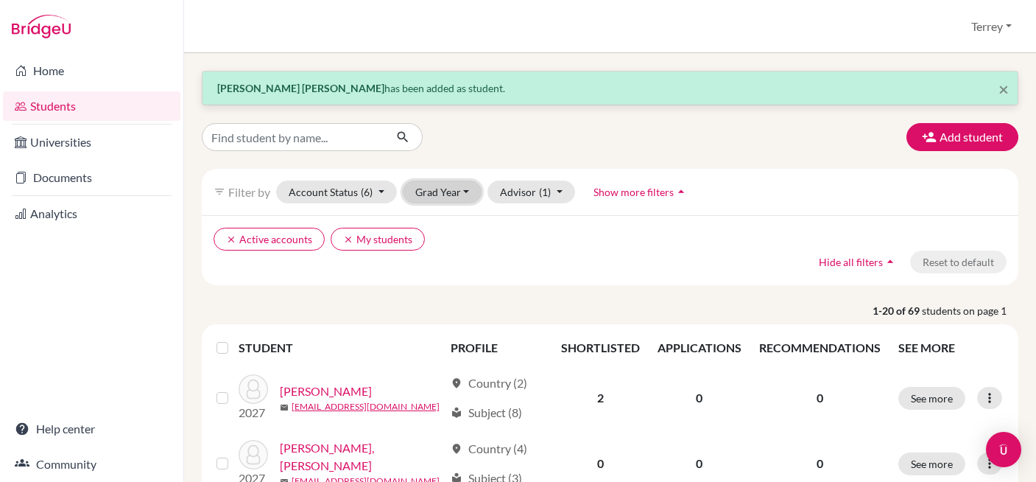
click at [459, 190] on button "Grad Year" at bounding box center [443, 191] width 80 height 23
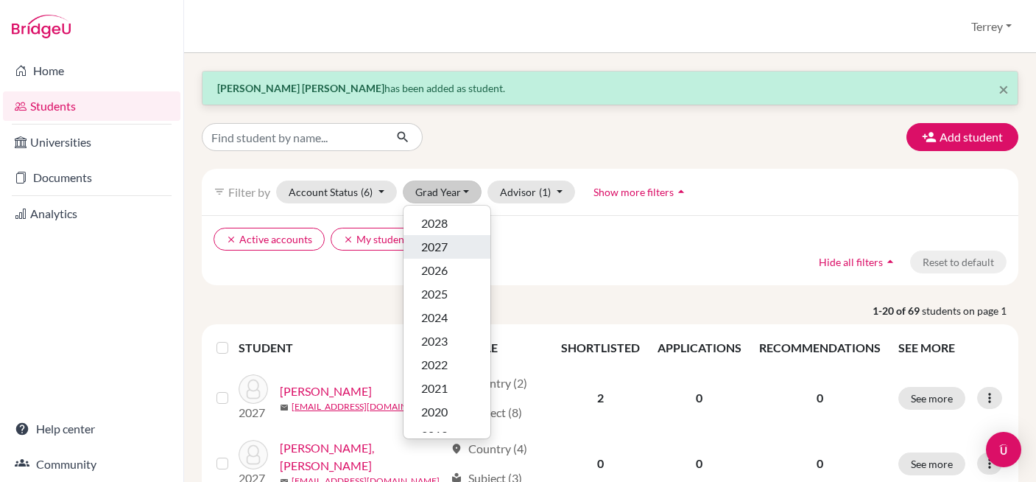
click at [455, 250] on div "2027" at bounding box center [447, 247] width 52 height 18
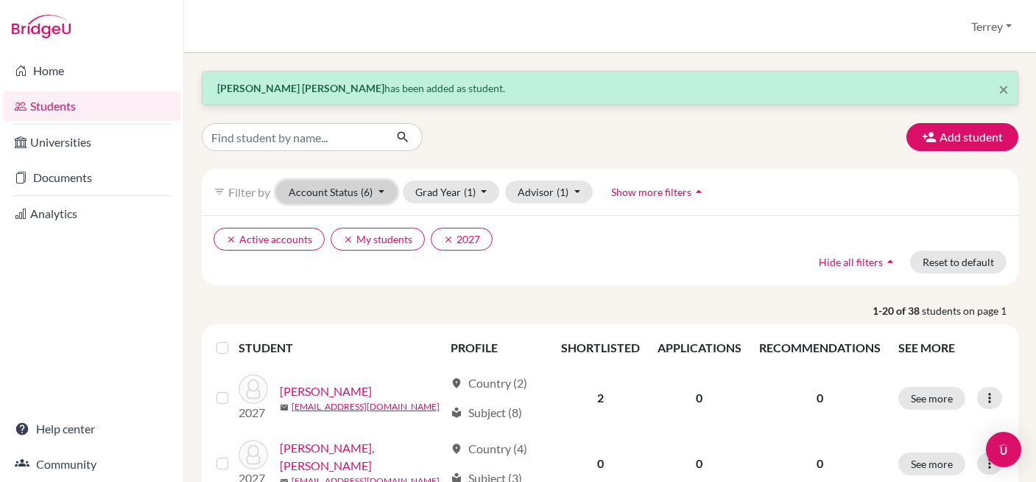
click at [385, 191] on button "Account Status (6)" at bounding box center [336, 191] width 121 height 23
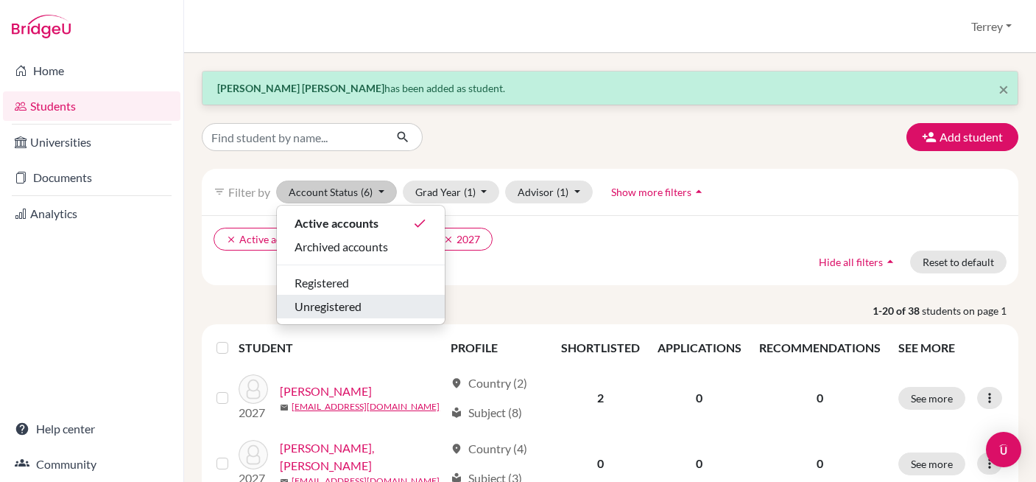
click at [365, 303] on div "Unregistered" at bounding box center [361, 307] width 133 height 18
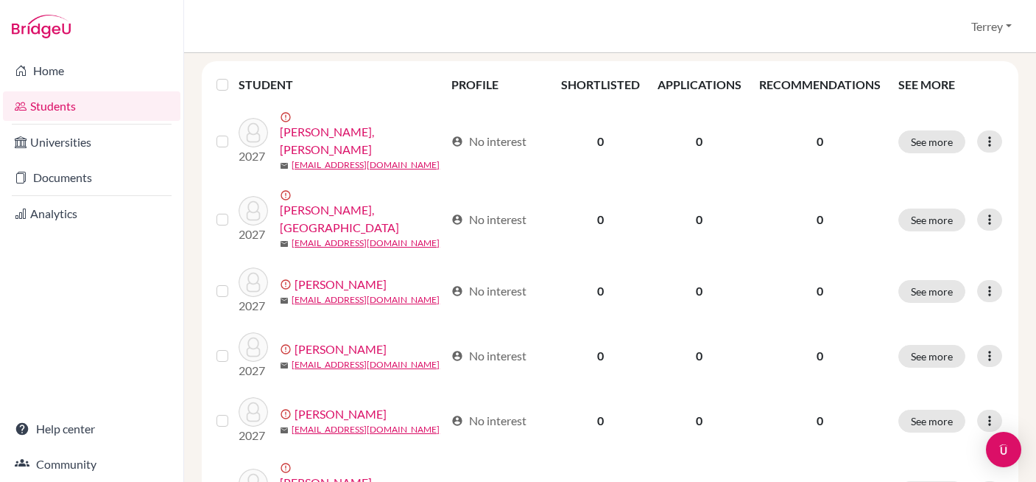
scroll to position [196, 0]
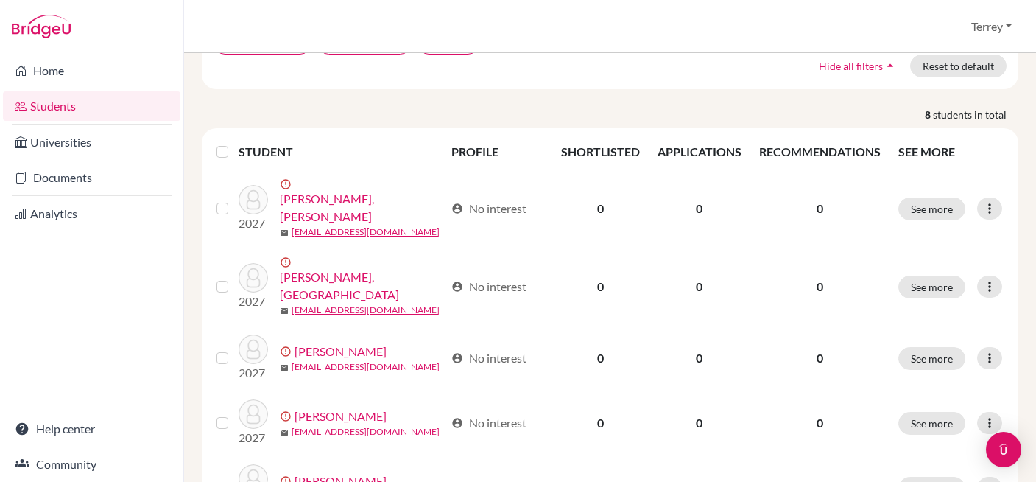
click at [234, 143] on label at bounding box center [234, 143] width 0 height 0
click at [0, 0] on input "checkbox" at bounding box center [0, 0] width 0 height 0
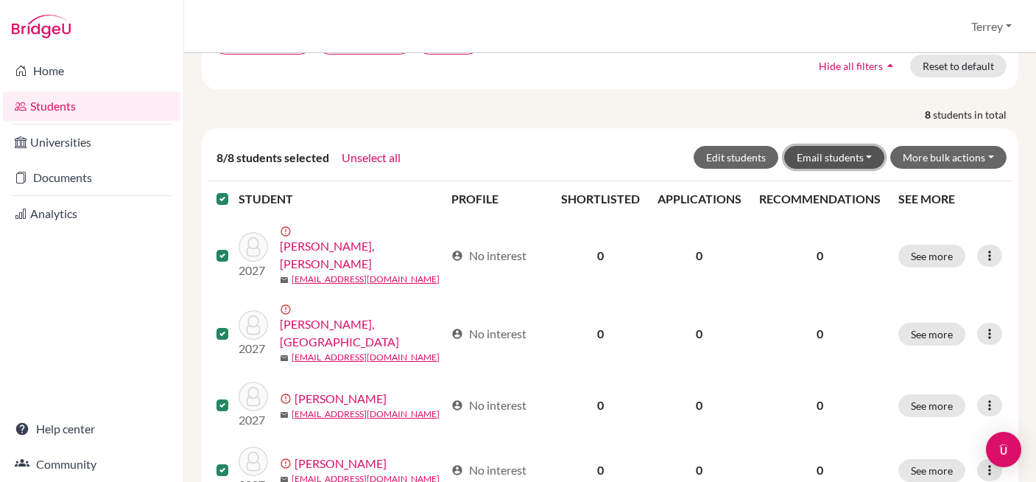
click at [863, 158] on button "Email students" at bounding box center [834, 157] width 101 height 23
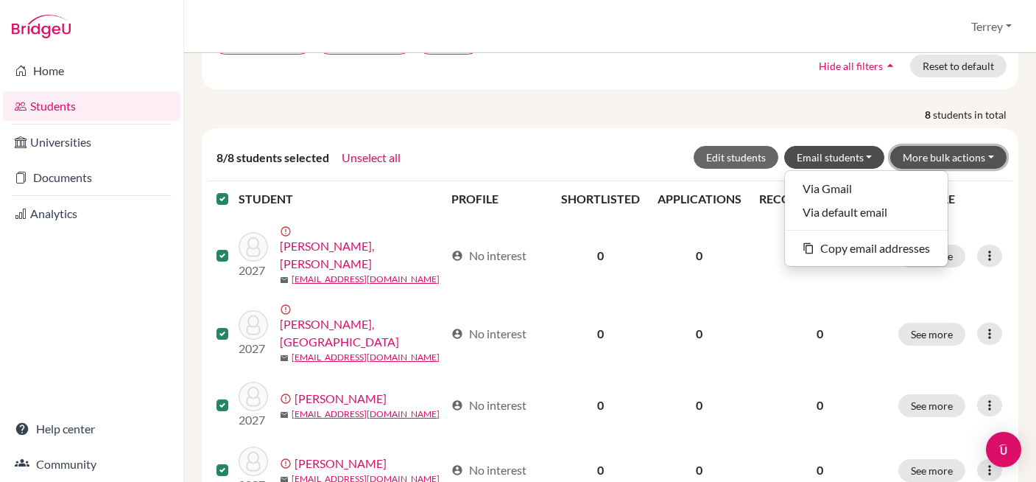
click at [922, 160] on button "More bulk actions" at bounding box center [949, 157] width 116 height 23
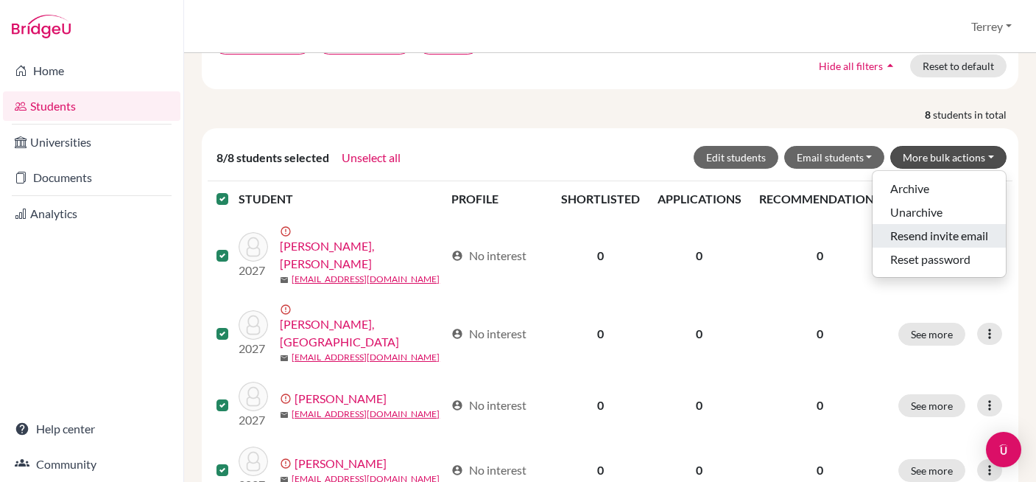
click at [918, 238] on button "Resend invite email" at bounding box center [939, 236] width 133 height 24
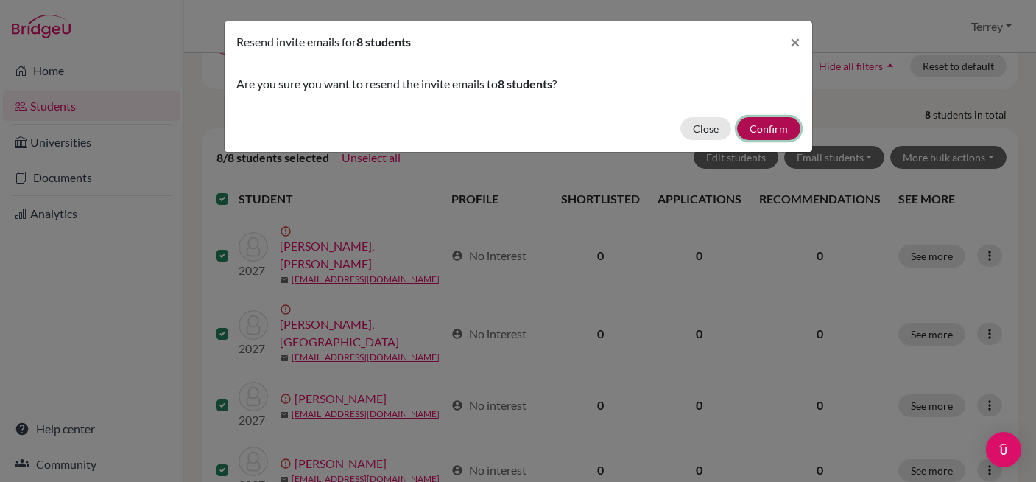
click at [776, 129] on button "Confirm" at bounding box center [768, 128] width 63 height 23
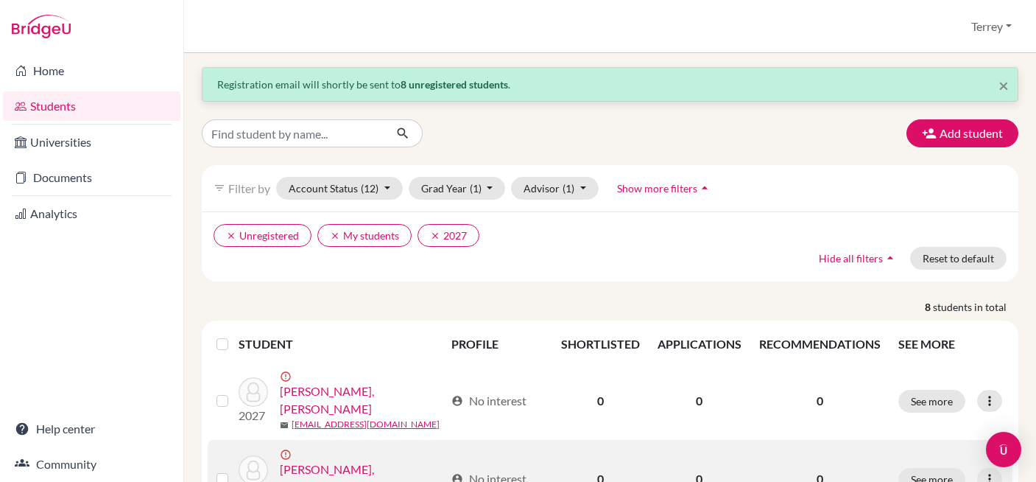
scroll to position [0, 0]
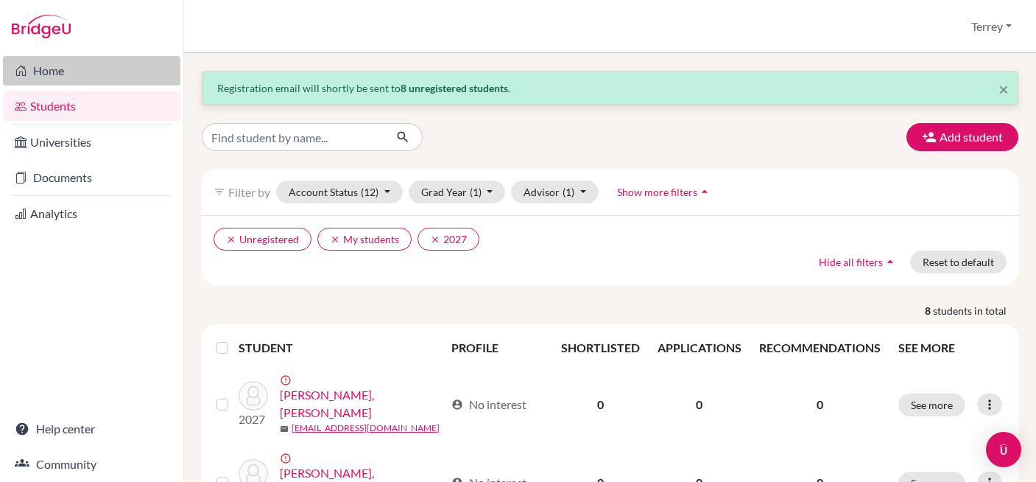
click at [48, 74] on link "Home" at bounding box center [92, 70] width 178 height 29
